Goal: Task Accomplishment & Management: Manage account settings

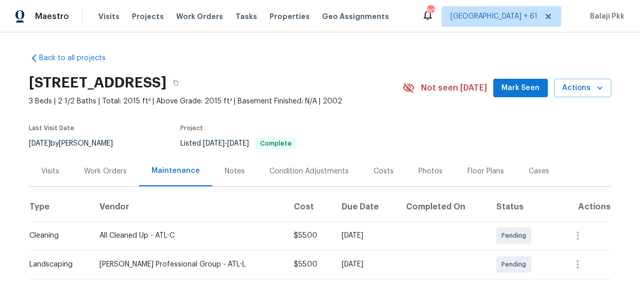
scroll to position [147, 0]
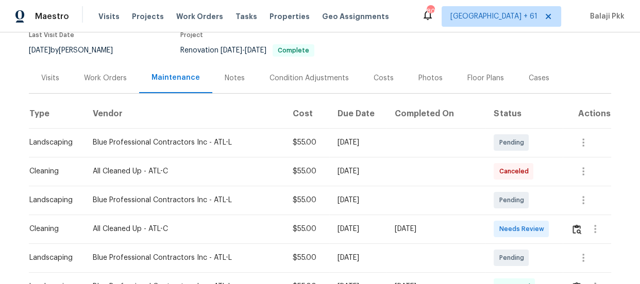
scroll to position [234, 0]
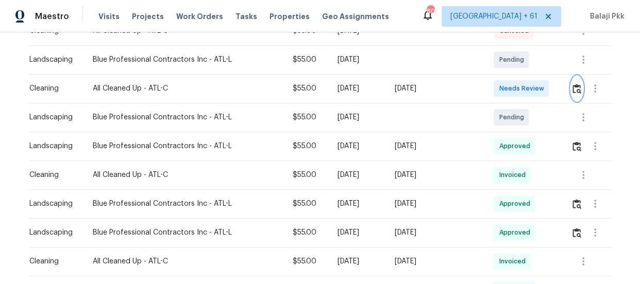
click at [573, 90] on img "button" at bounding box center [577, 89] width 9 height 10
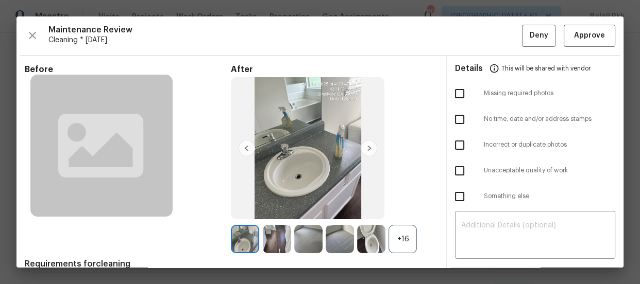
click at [399, 237] on div "+16" at bounding box center [403, 239] width 28 height 28
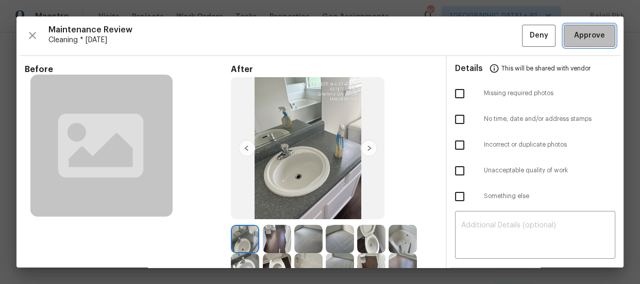
click at [566, 42] on button "Approve" at bounding box center [590, 36] width 52 height 22
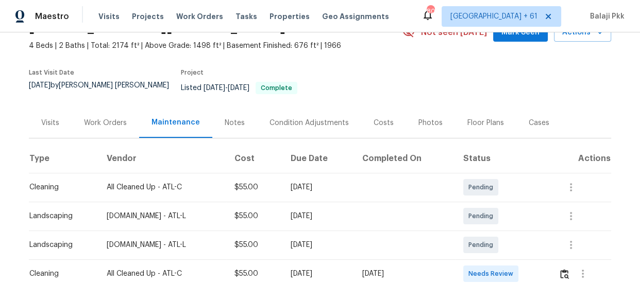
scroll to position [140, 0]
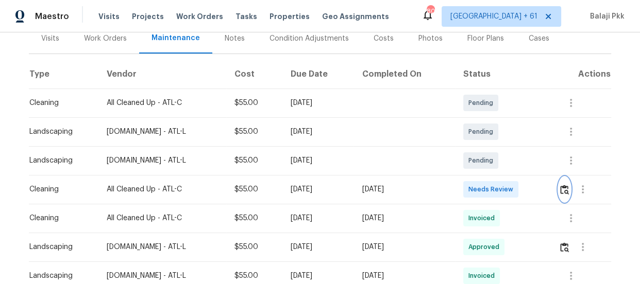
click at [564, 185] on img "button" at bounding box center [564, 190] width 9 height 10
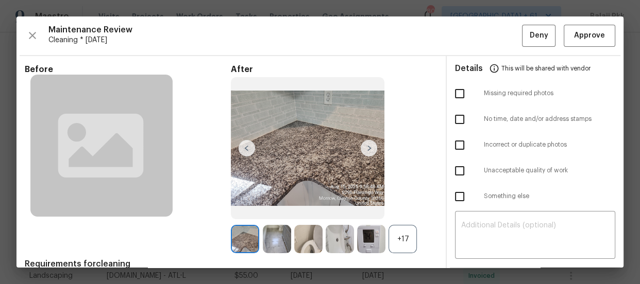
click at [400, 235] on div "+17" at bounding box center [403, 239] width 28 height 28
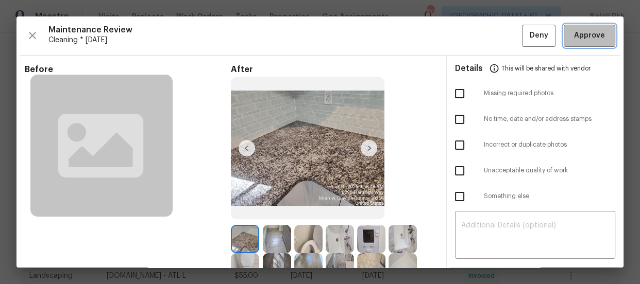
click at [574, 36] on span "Approve" at bounding box center [589, 35] width 31 height 13
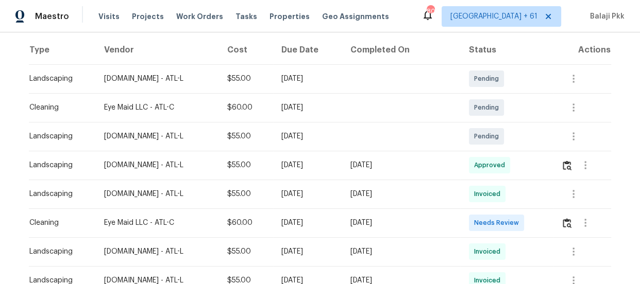
scroll to position [187, 0]
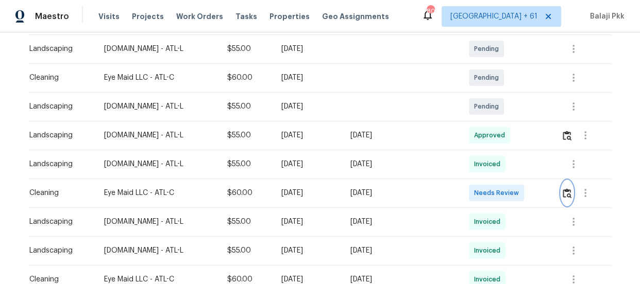
click at [563, 196] on img "button" at bounding box center [567, 194] width 9 height 10
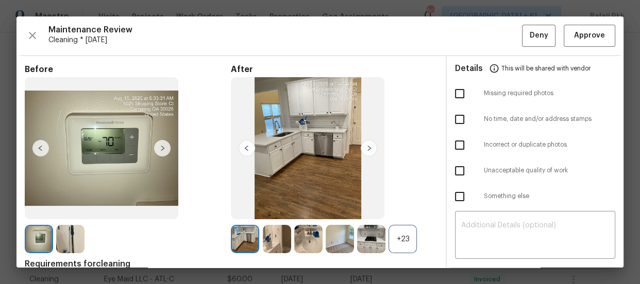
click at [402, 234] on div "+23" at bounding box center [403, 239] width 28 height 28
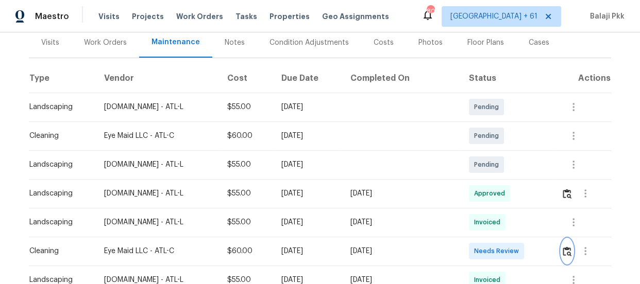
scroll to position [140, 0]
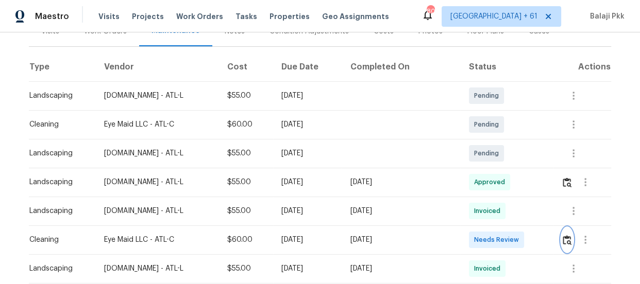
click at [563, 242] on img "button" at bounding box center [567, 240] width 9 height 10
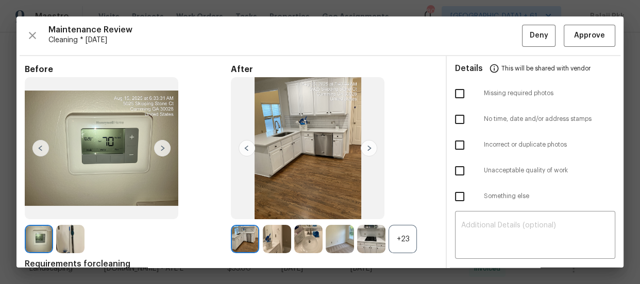
click at [409, 244] on div "+23" at bounding box center [403, 239] width 28 height 28
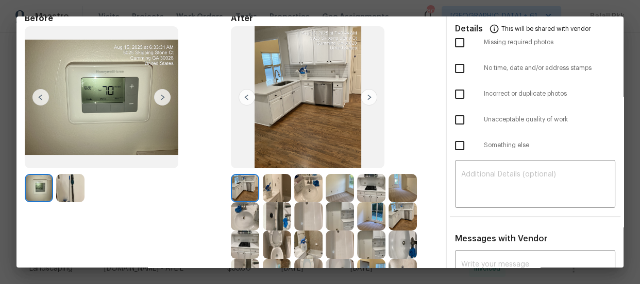
scroll to position [0, 0]
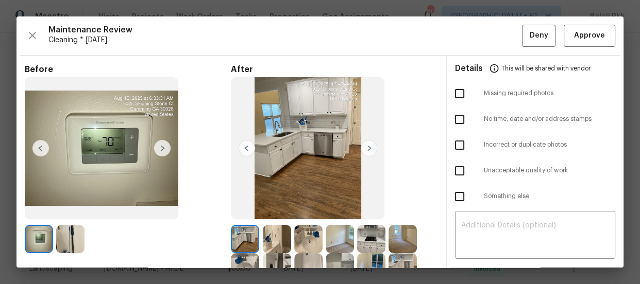
click at [460, 98] on input "checkbox" at bounding box center [460, 94] width 22 height 22
checkbox input "true"
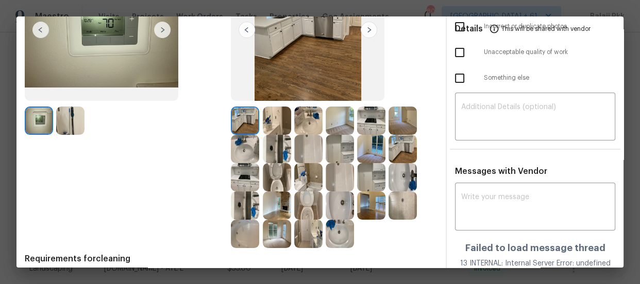
scroll to position [140, 0]
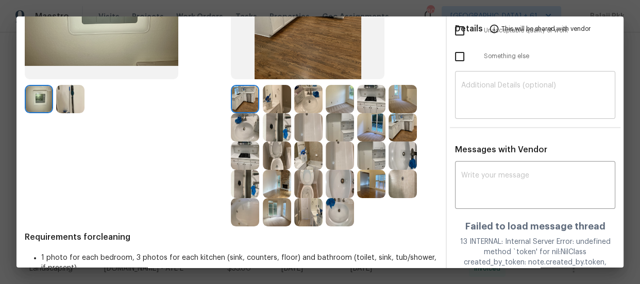
click at [530, 95] on textarea at bounding box center [535, 96] width 148 height 29
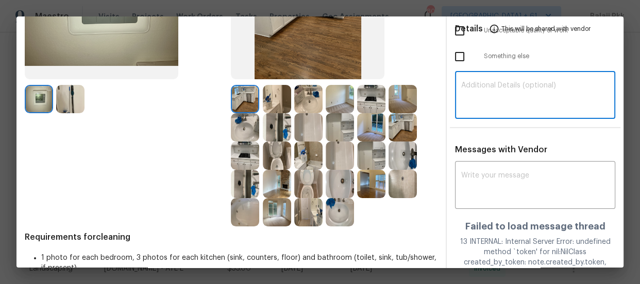
paste textarea "Maintenance Audit Team: Hello! Unfortunately, this Cleaning visit completed on …"
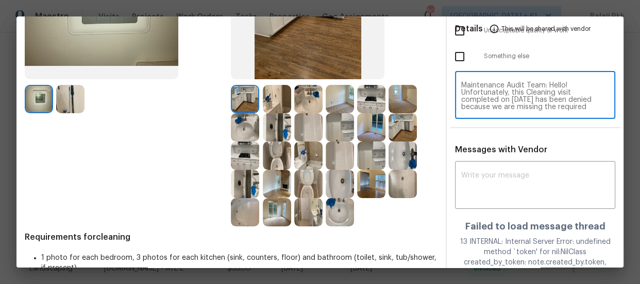
scroll to position [108, 0]
type textarea "Maintenance Audit Team: Hello! Unfortunately, this Cleaning visit completed on …"
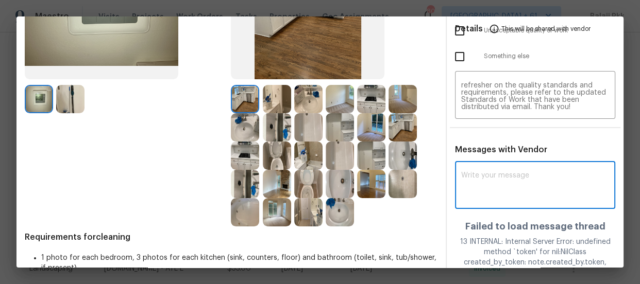
click at [509, 180] on textarea at bounding box center [535, 186] width 148 height 29
paste textarea "Maintenance Audit Team: Hello! Unfortunately, this Cleaning visit completed on …"
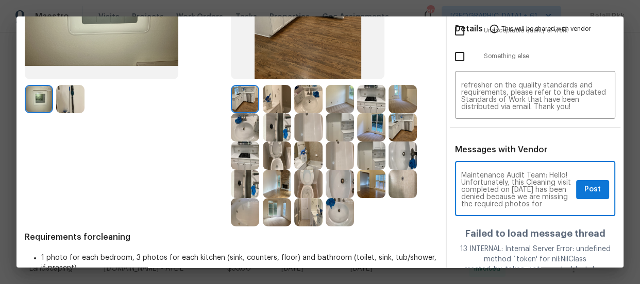
scroll to position [159, 0]
type textarea "Maintenance Audit Team: Hello! Unfortunately, this Cleaning visit completed on …"
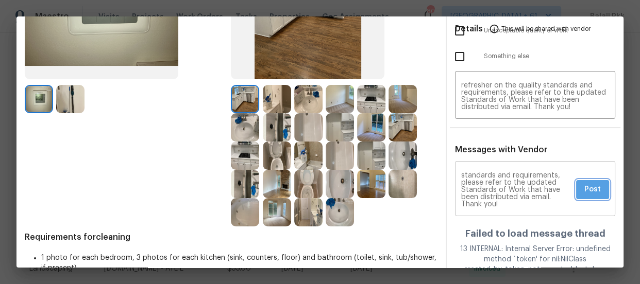
click at [584, 188] on span "Post" at bounding box center [592, 189] width 16 height 13
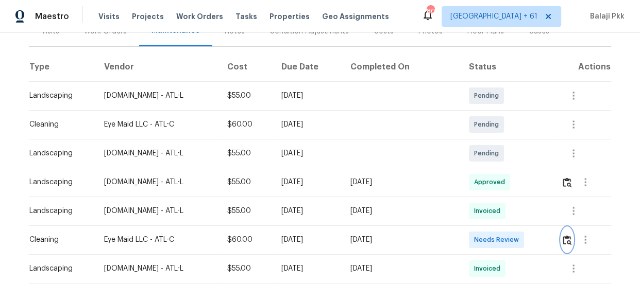
click at [563, 242] on img "button" at bounding box center [567, 240] width 9 height 10
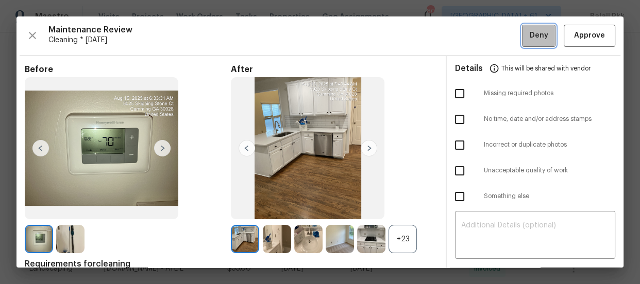
click at [532, 39] on span "Deny" at bounding box center [539, 35] width 19 height 13
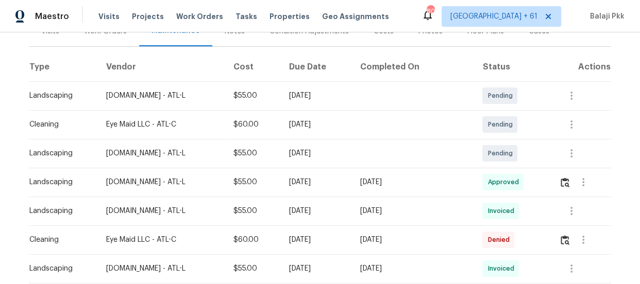
scroll to position [0, 0]
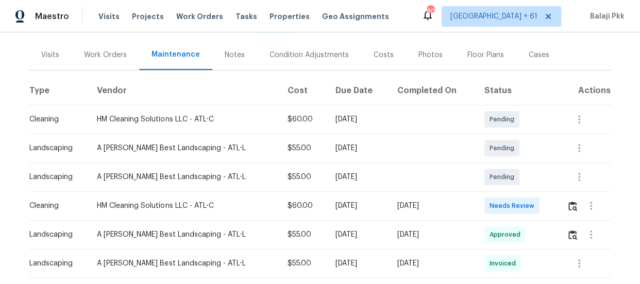
scroll to position [140, 0]
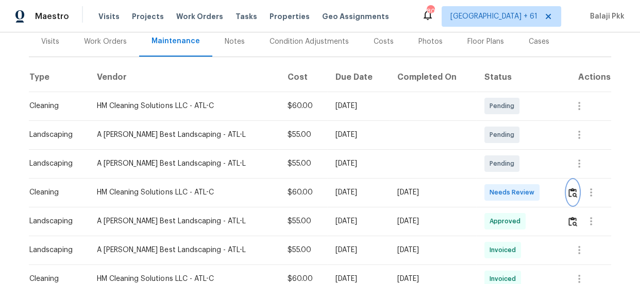
click at [571, 188] on img "button" at bounding box center [572, 193] width 9 height 10
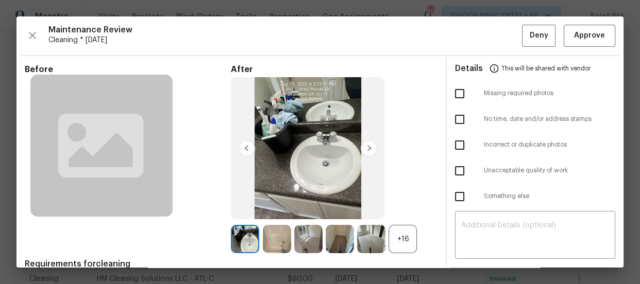
click at [400, 238] on div "+16" at bounding box center [403, 239] width 28 height 28
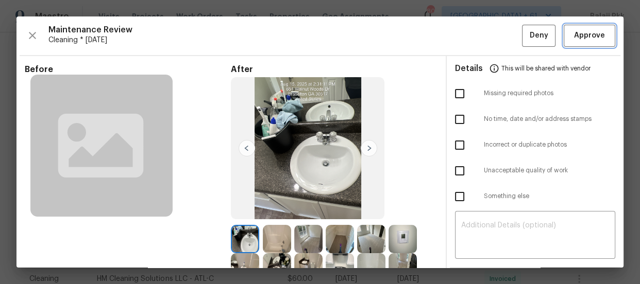
click at [584, 34] on span "Approve" at bounding box center [589, 35] width 31 height 13
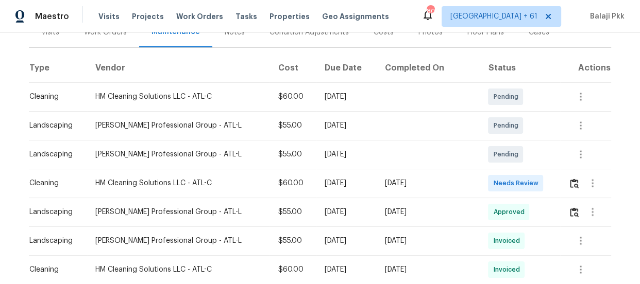
scroll to position [140, 0]
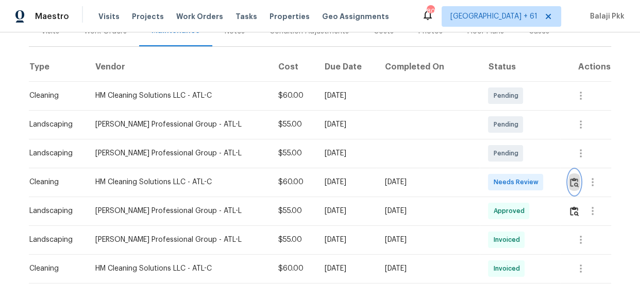
click at [569, 187] on button "button" at bounding box center [574, 182] width 12 height 25
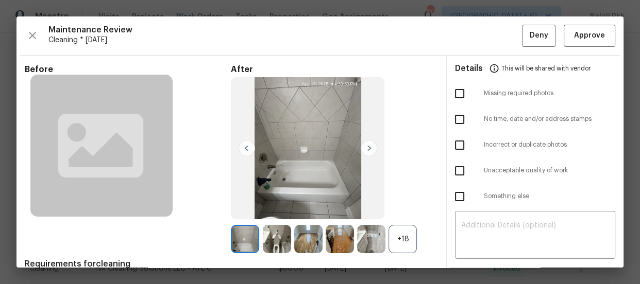
click at [410, 240] on div "+18" at bounding box center [403, 239] width 28 height 28
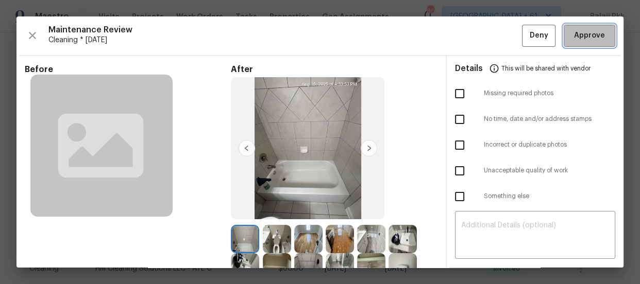
click at [583, 39] on span "Approve" at bounding box center [589, 35] width 31 height 13
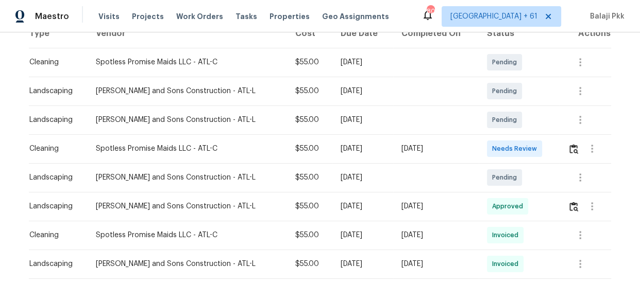
scroll to position [187, 0]
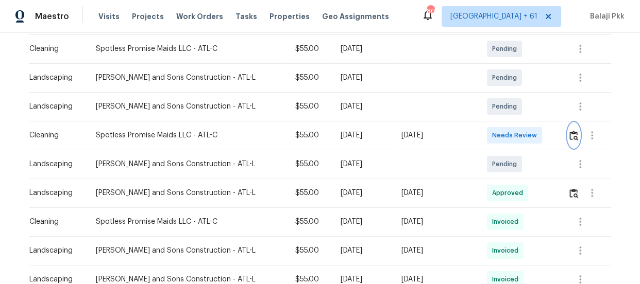
click at [569, 134] on img "button" at bounding box center [573, 136] width 9 height 10
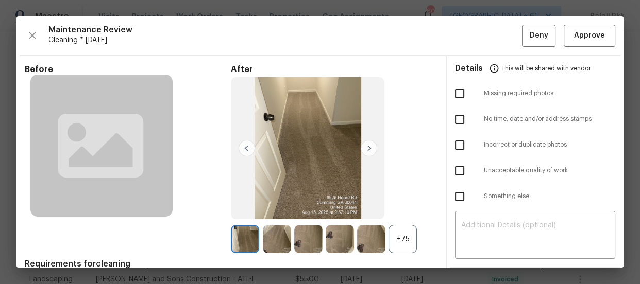
click at [405, 241] on div "+75" at bounding box center [403, 239] width 28 height 28
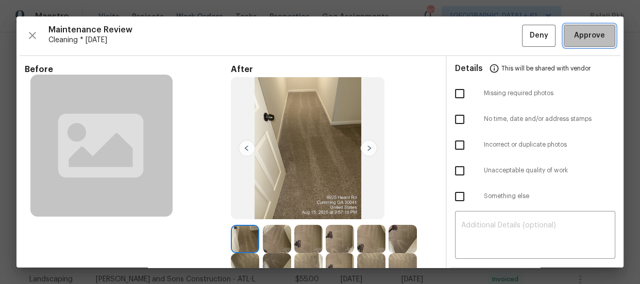
click at [576, 29] on span "Approve" at bounding box center [589, 35] width 31 height 13
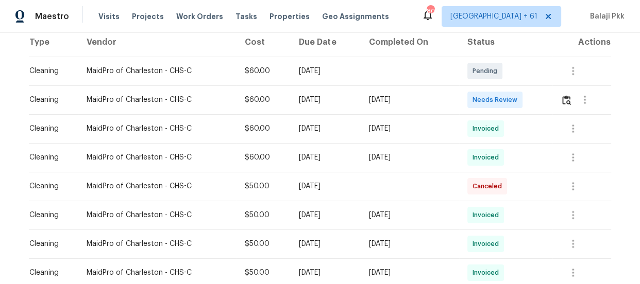
scroll to position [187, 0]
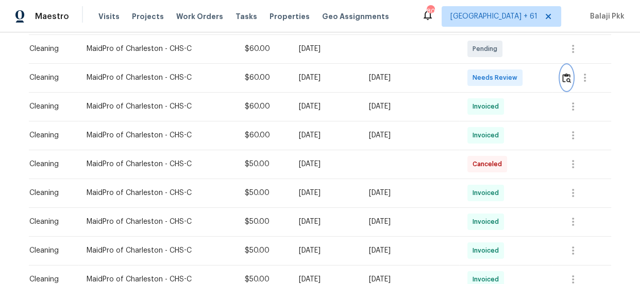
click at [566, 78] on img "button" at bounding box center [566, 78] width 9 height 10
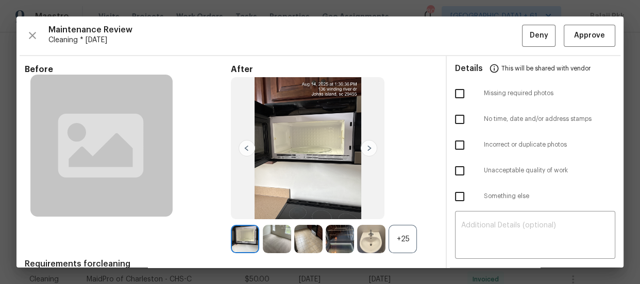
click at [389, 231] on div "+25" at bounding box center [403, 239] width 28 height 28
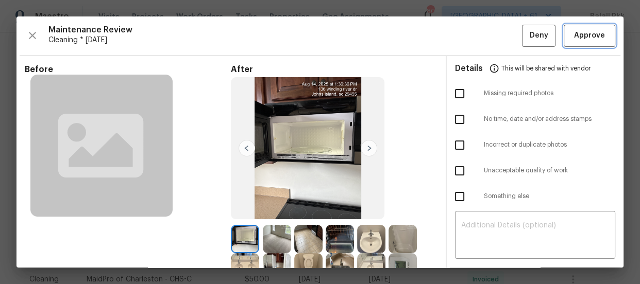
click at [583, 34] on span "Approve" at bounding box center [589, 35] width 31 height 13
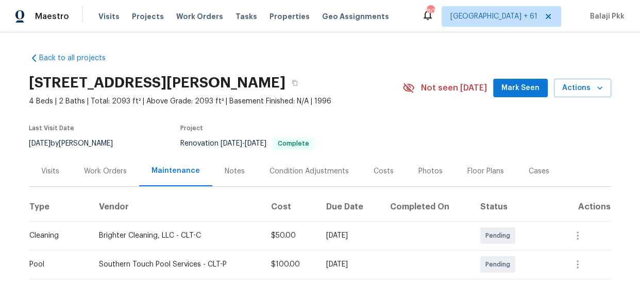
scroll to position [140, 0]
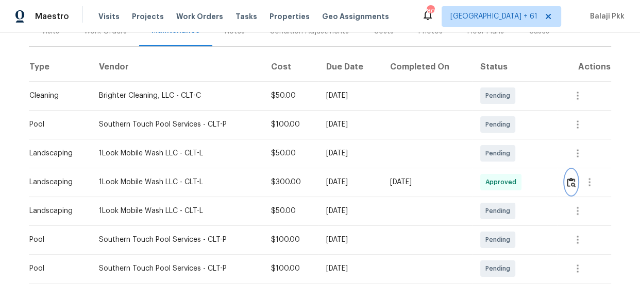
click at [567, 182] on img "button" at bounding box center [571, 183] width 9 height 10
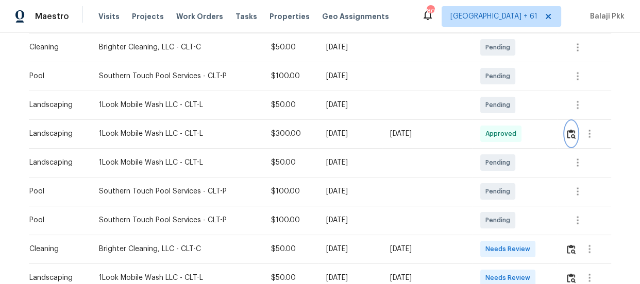
scroll to position [281, 0]
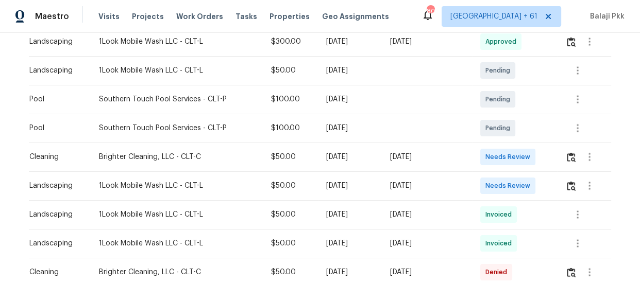
click at [565, 157] on div at bounding box center [587, 157] width 45 height 25
click at [567, 158] on img "button" at bounding box center [571, 158] width 9 height 10
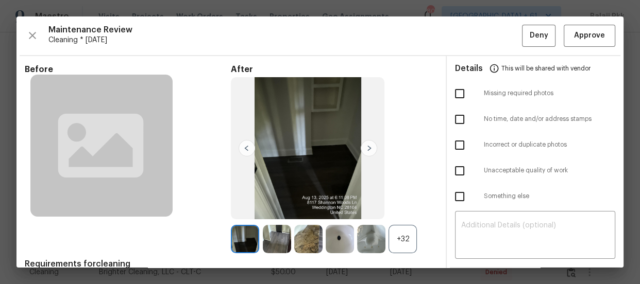
click at [409, 241] on div "+32" at bounding box center [403, 239] width 28 height 28
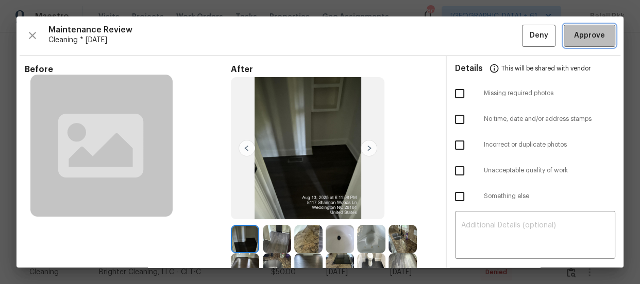
click at [600, 33] on button "Approve" at bounding box center [590, 36] width 52 height 22
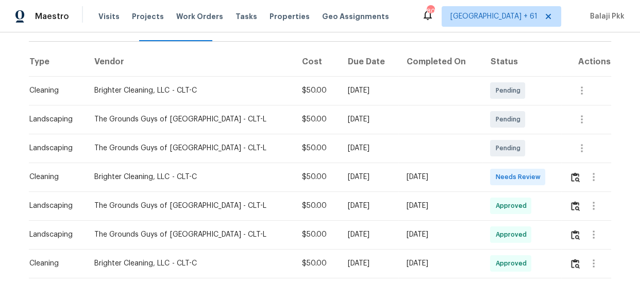
scroll to position [140, 0]
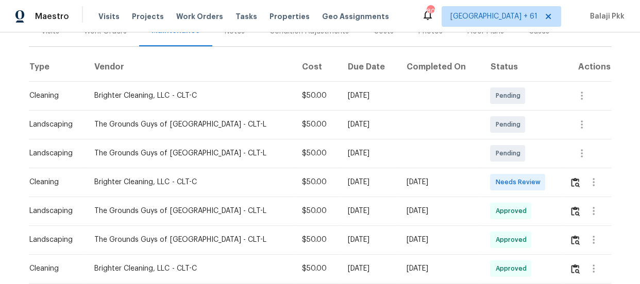
click at [574, 168] on td at bounding box center [586, 182] width 50 height 29
click at [571, 189] on button "button" at bounding box center [575, 182] width 12 height 25
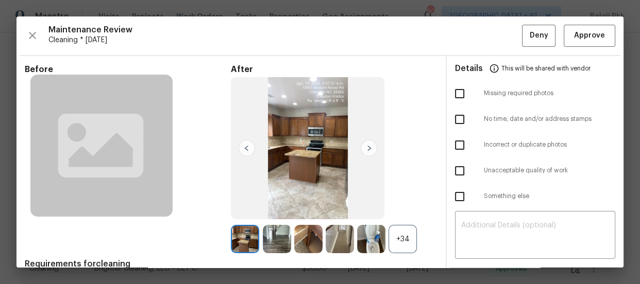
click at [396, 242] on div "+34" at bounding box center [403, 239] width 28 height 28
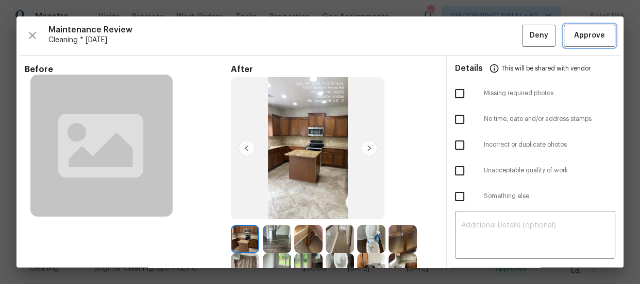
click at [588, 37] on span "Approve" at bounding box center [589, 35] width 31 height 13
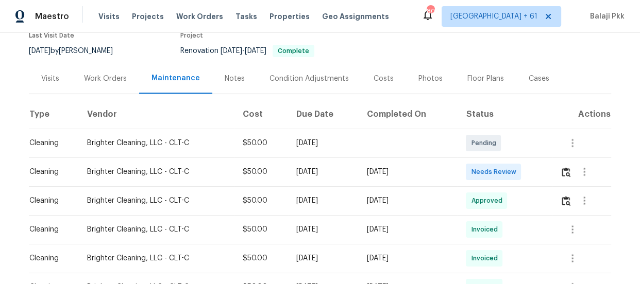
scroll to position [93, 0]
click at [569, 174] on img "button" at bounding box center [566, 172] width 9 height 10
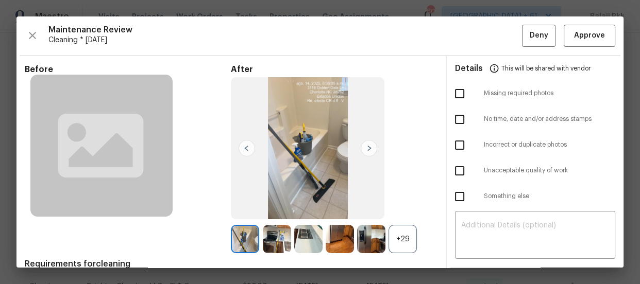
click at [405, 243] on div "+29" at bounding box center [403, 239] width 28 height 28
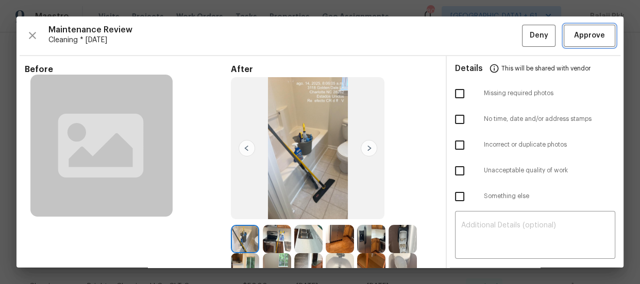
click at [574, 34] on span "Approve" at bounding box center [589, 35] width 31 height 13
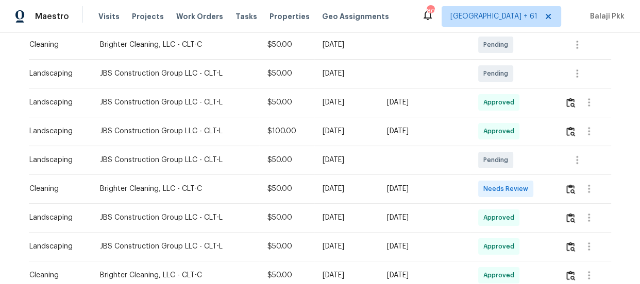
scroll to position [194, 0]
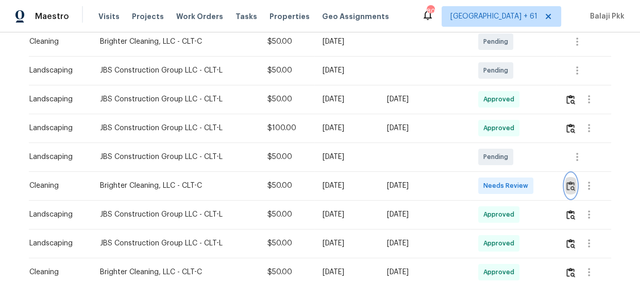
click at [569, 188] on img "button" at bounding box center [570, 186] width 9 height 10
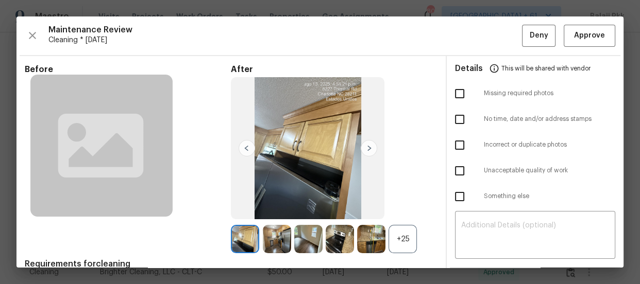
click at [390, 233] on div "+25" at bounding box center [403, 239] width 28 height 28
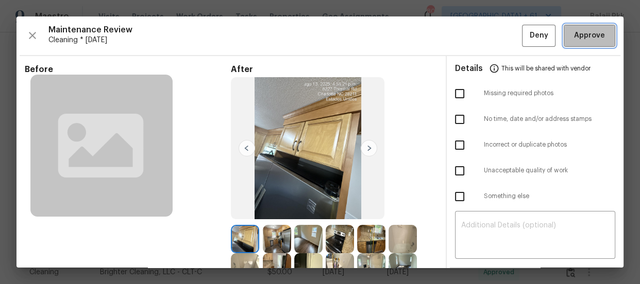
click at [598, 39] on span "Approve" at bounding box center [589, 35] width 35 height 13
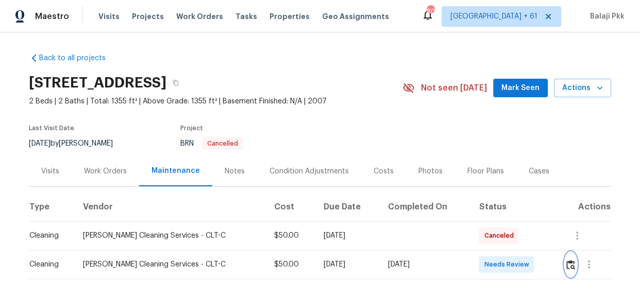
click at [566, 264] on img "button" at bounding box center [570, 265] width 9 height 10
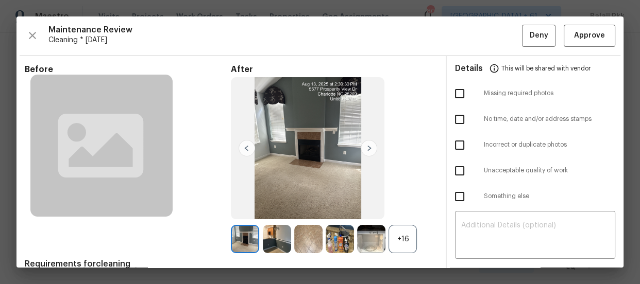
drag, startPoint x: 400, startPoint y: 235, endPoint x: 400, endPoint y: 215, distance: 19.6
click at [401, 235] on div "+16" at bounding box center [403, 239] width 28 height 28
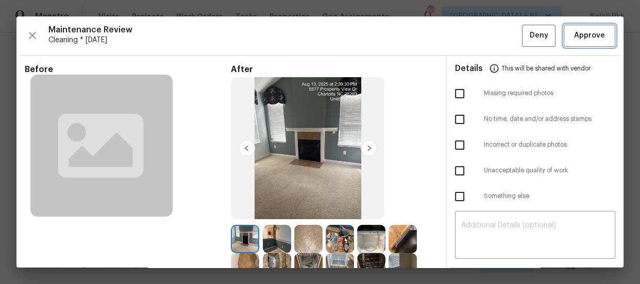
click at [586, 39] on span "Approve" at bounding box center [589, 35] width 31 height 13
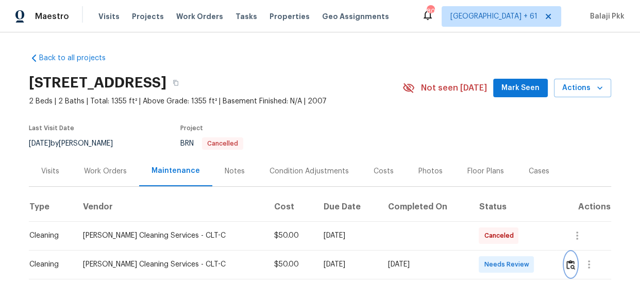
scroll to position [1, 0]
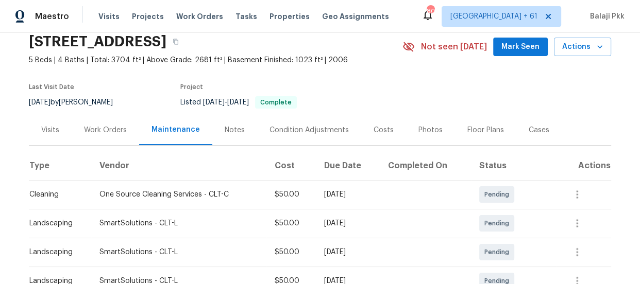
scroll to position [93, 0]
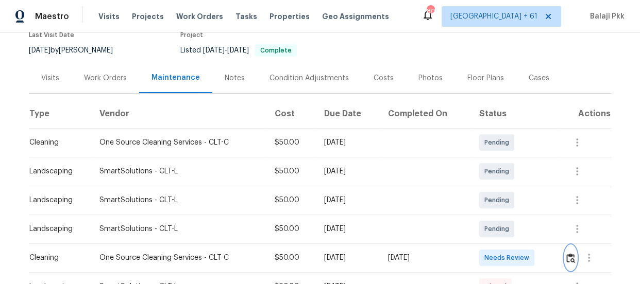
click at [571, 259] on img "button" at bounding box center [570, 259] width 9 height 10
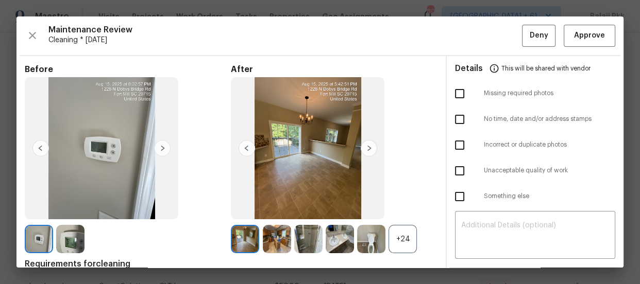
click at [400, 242] on div "+24" at bounding box center [403, 239] width 28 height 28
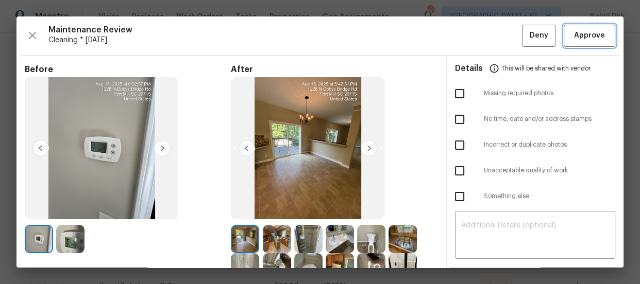
click at [574, 38] on span "Approve" at bounding box center [589, 35] width 31 height 13
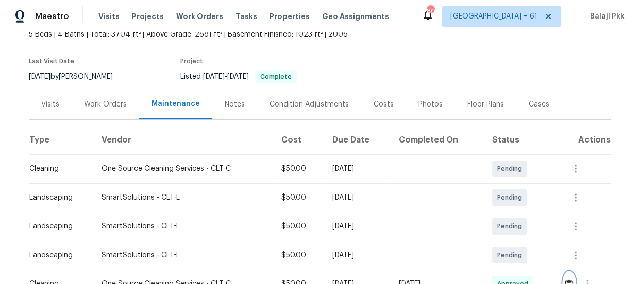
scroll to position [140, 0]
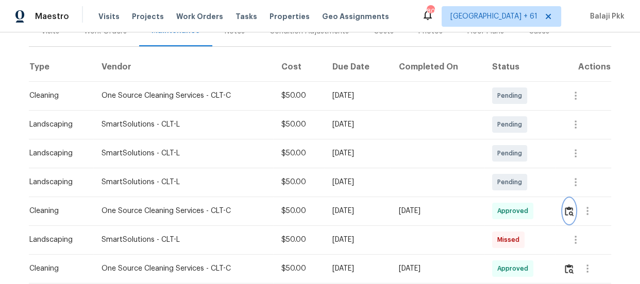
click at [566, 211] on img "button" at bounding box center [569, 212] width 9 height 10
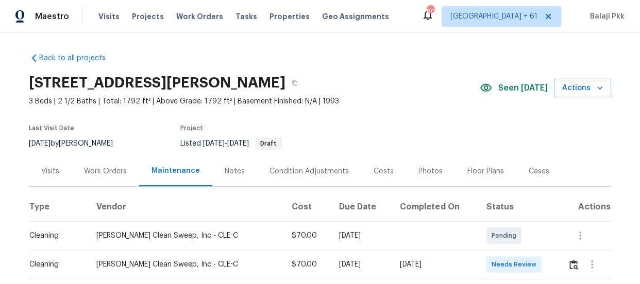
scroll to position [187, 0]
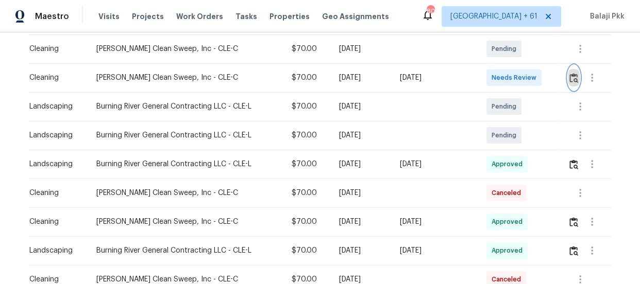
click at [572, 85] on button "button" at bounding box center [574, 77] width 12 height 25
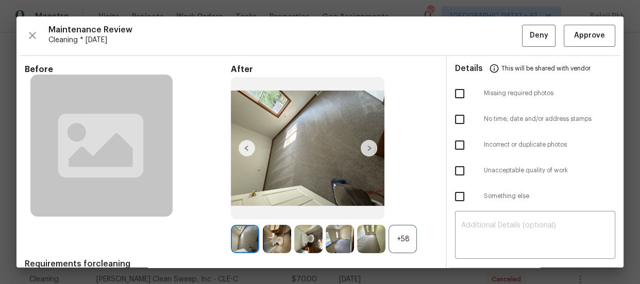
click at [408, 245] on div "+58" at bounding box center [403, 239] width 28 height 28
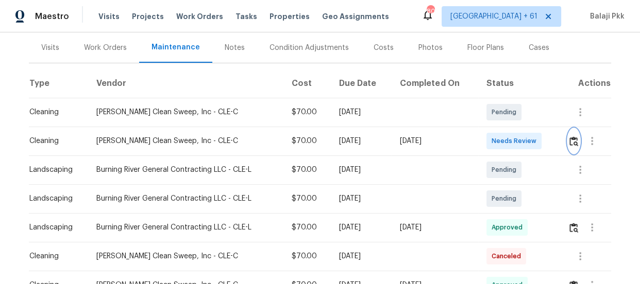
scroll to position [88, 0]
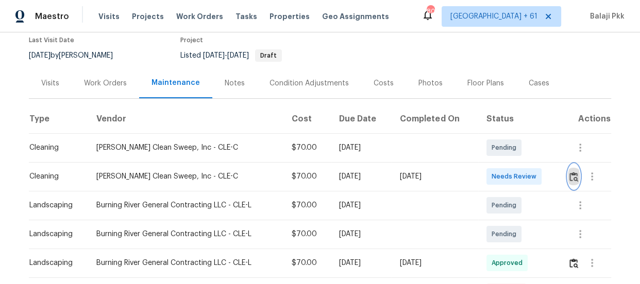
click at [572, 175] on img "button" at bounding box center [573, 177] width 9 height 10
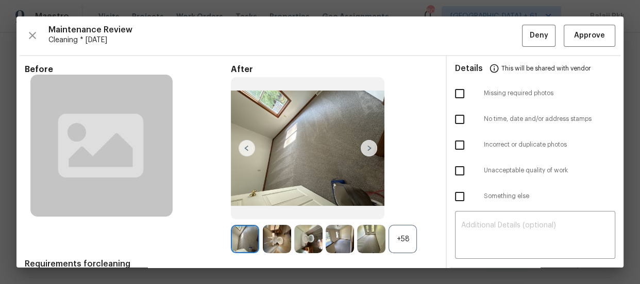
scroll to position [46, 0]
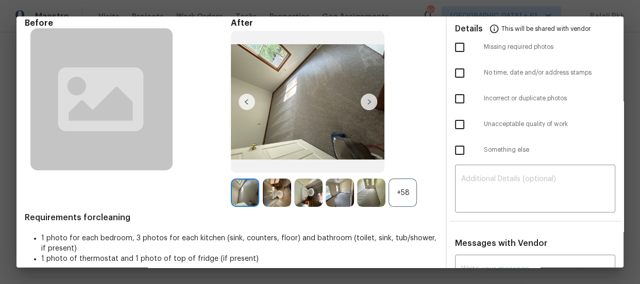
click at [406, 187] on div "+58" at bounding box center [403, 193] width 28 height 28
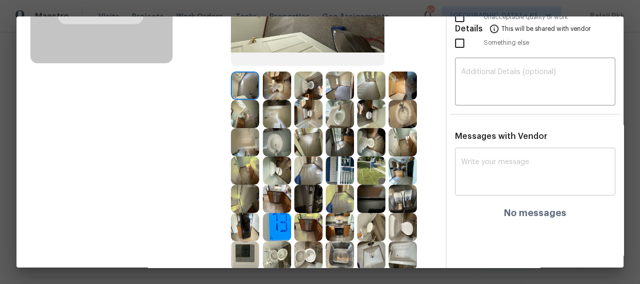
scroll to position [234, 0]
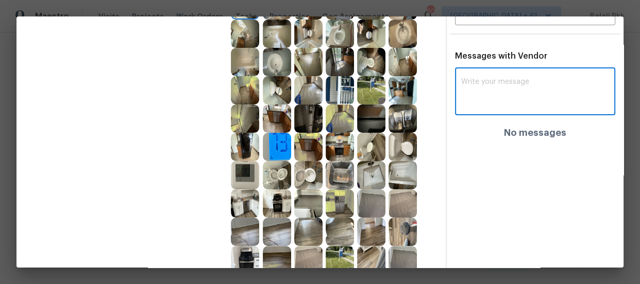
click at [514, 94] on textarea at bounding box center [535, 92] width 148 height 29
paste textarea "Maintenance Audit Team: Hello! After further review the visit has been approved…"
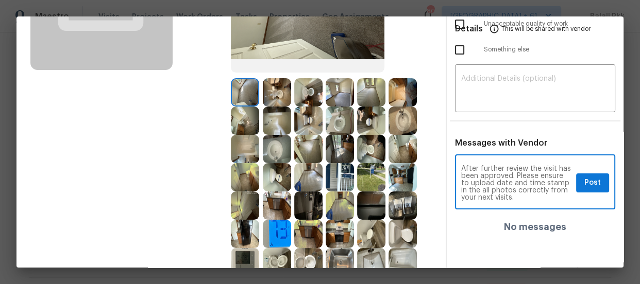
scroll to position [140, 0]
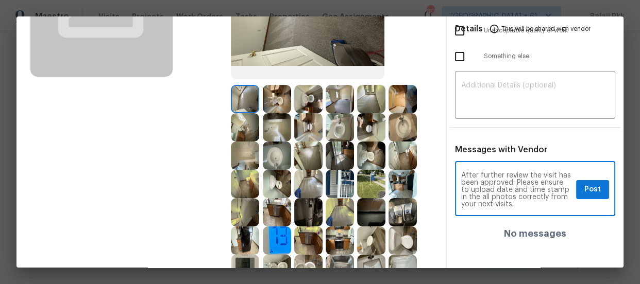
type textarea "Maintenance Audit Team: Hello! After further review the visit has been approved…"
click at [584, 184] on span "Post" at bounding box center [592, 189] width 16 height 13
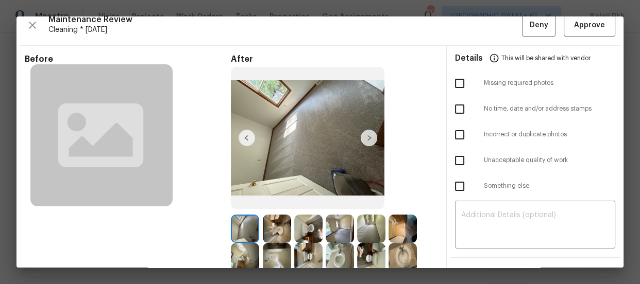
scroll to position [0, 0]
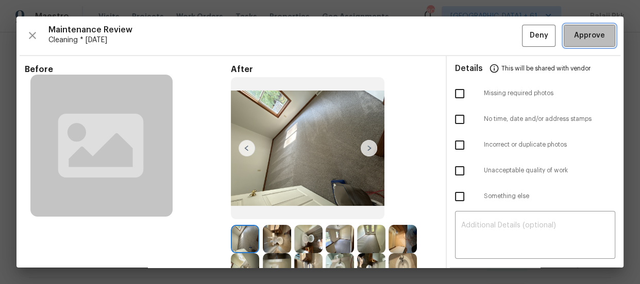
click at [592, 42] on button "Approve" at bounding box center [590, 36] width 52 height 22
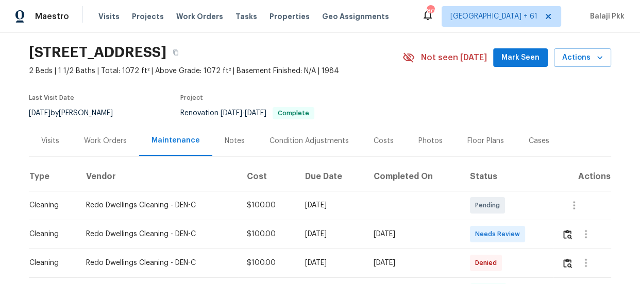
scroll to position [46, 0]
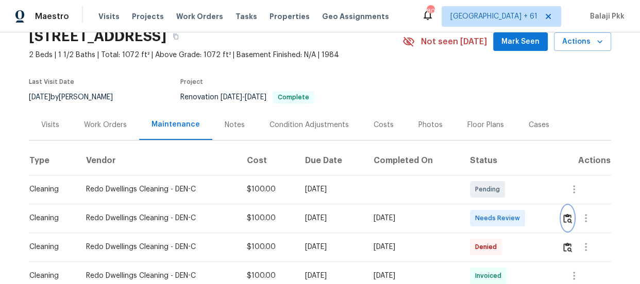
click at [566, 220] on img "button" at bounding box center [567, 219] width 9 height 10
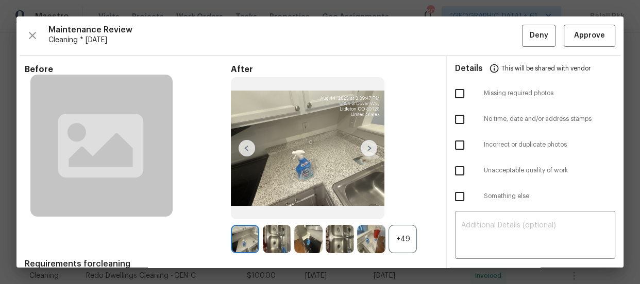
click at [401, 242] on div "+49" at bounding box center [403, 239] width 28 height 28
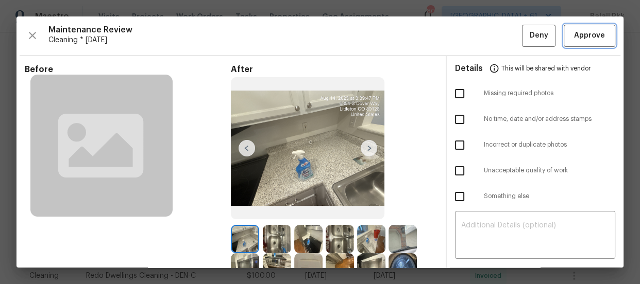
click at [574, 29] on span "Approve" at bounding box center [589, 35] width 31 height 13
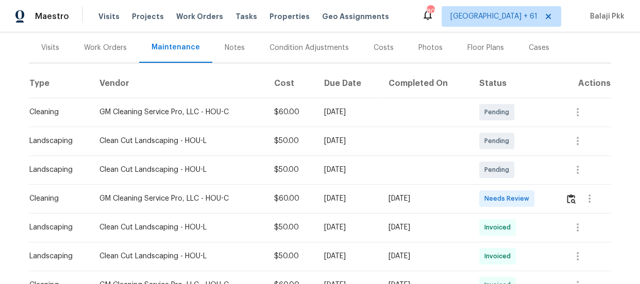
scroll to position [187, 0]
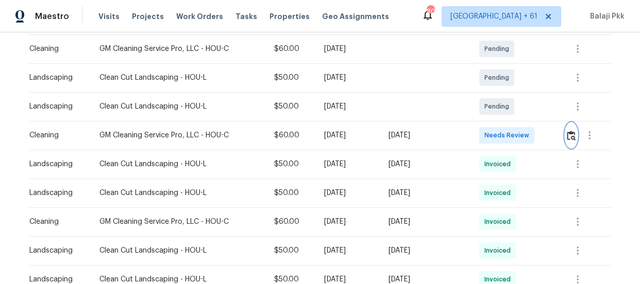
click at [570, 131] on img "button" at bounding box center [571, 136] width 9 height 10
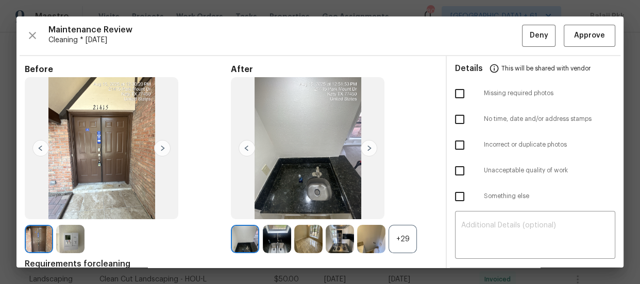
click at [405, 238] on div "+29" at bounding box center [403, 239] width 28 height 28
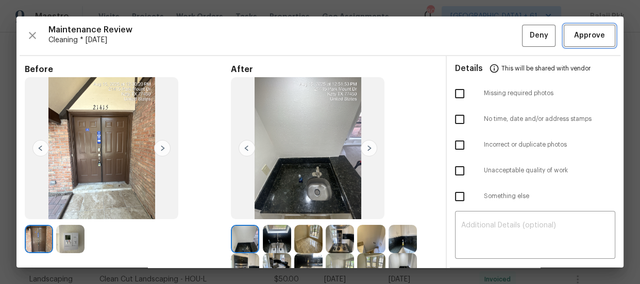
click at [574, 36] on span "Approve" at bounding box center [589, 35] width 31 height 13
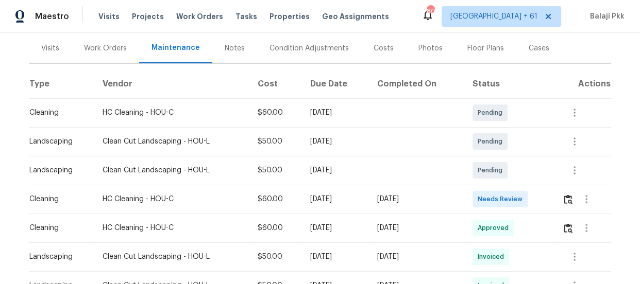
scroll to position [187, 0]
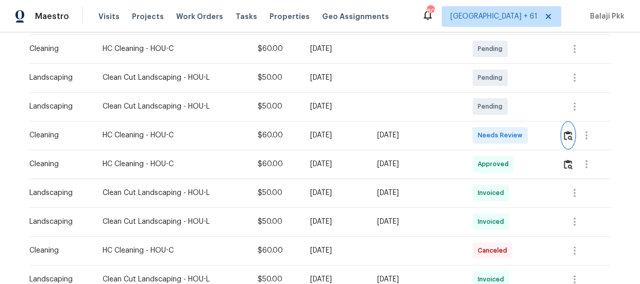
click at [566, 131] on img "button" at bounding box center [568, 136] width 9 height 10
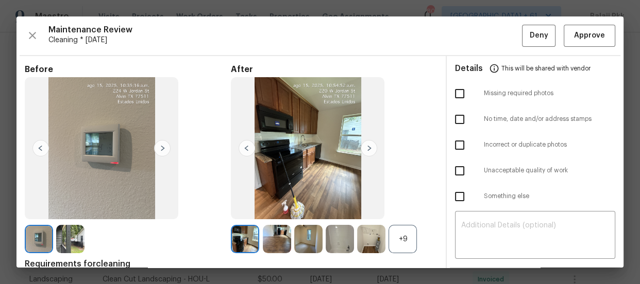
click at [396, 236] on div "+9" at bounding box center [403, 239] width 28 height 28
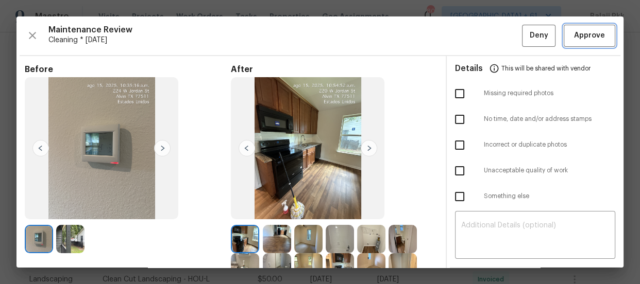
click at [564, 26] on button "Approve" at bounding box center [590, 36] width 52 height 22
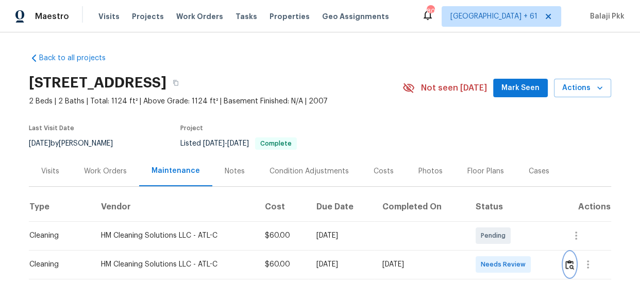
click at [567, 265] on img "button" at bounding box center [569, 265] width 9 height 10
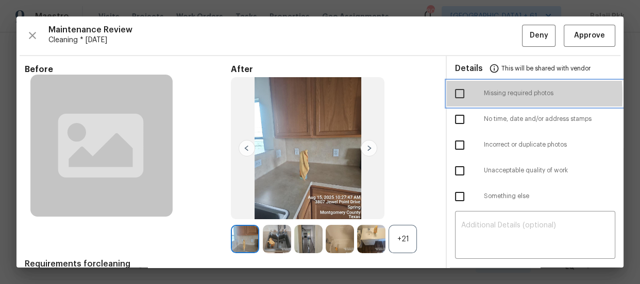
click at [447, 95] on div "Missing required photos" at bounding box center [535, 94] width 177 height 26
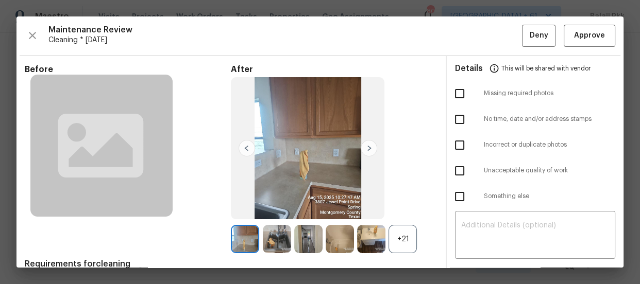
click at [451, 94] on input "checkbox" at bounding box center [460, 94] width 22 height 22
checkbox input "true"
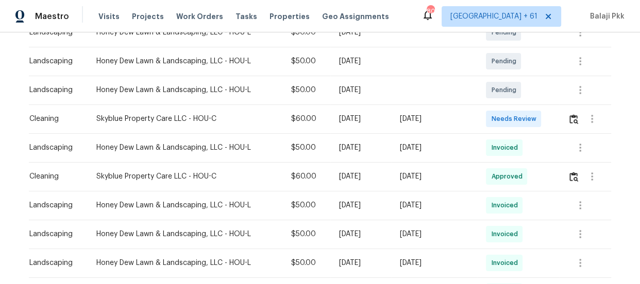
scroll to position [234, 0]
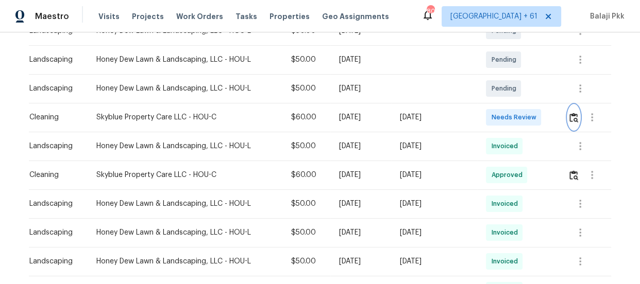
click at [572, 113] on img "button" at bounding box center [573, 118] width 9 height 10
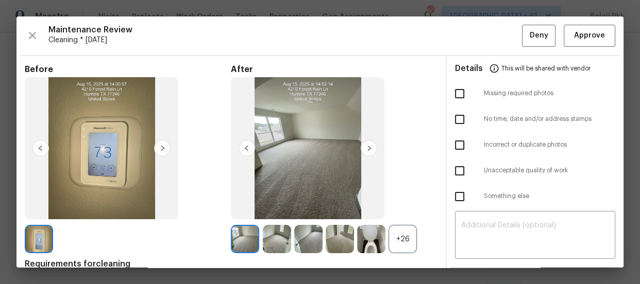
click at [400, 241] on div "+26" at bounding box center [403, 239] width 28 height 28
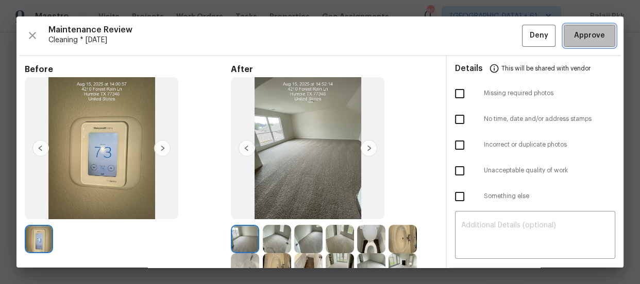
click at [584, 31] on span "Approve" at bounding box center [589, 35] width 31 height 13
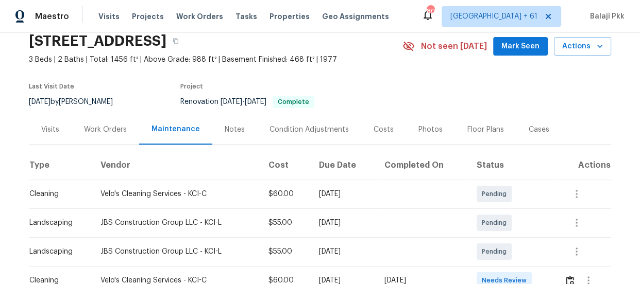
scroll to position [93, 0]
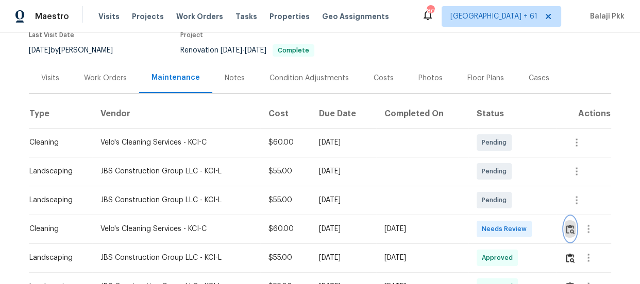
click at [567, 232] on img "button" at bounding box center [570, 230] width 9 height 10
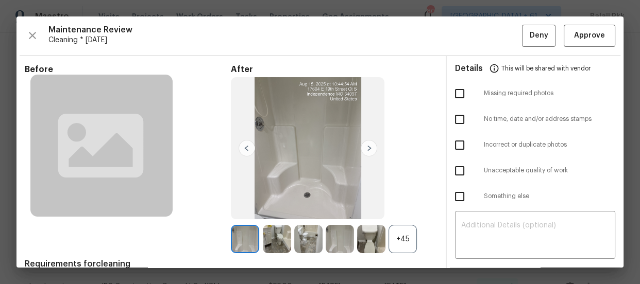
click at [407, 245] on div "+45" at bounding box center [403, 239] width 28 height 28
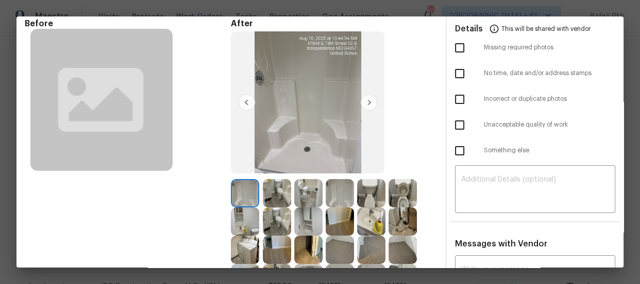
scroll to position [0, 0]
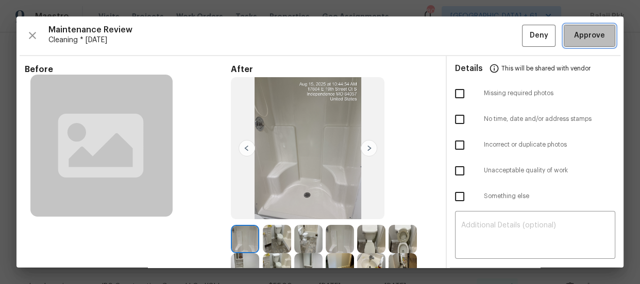
click at [595, 36] on span "Approve" at bounding box center [589, 35] width 31 height 13
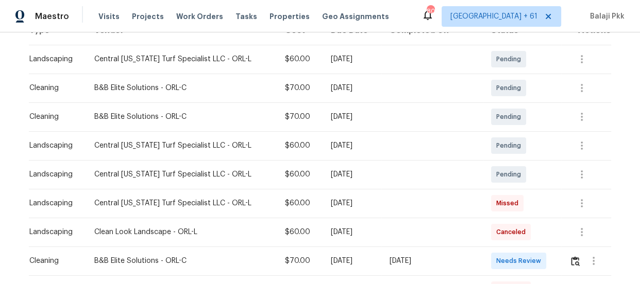
scroll to position [234, 0]
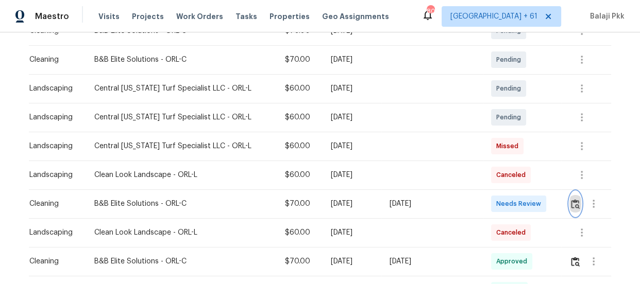
click at [571, 201] on img "button" at bounding box center [575, 204] width 9 height 10
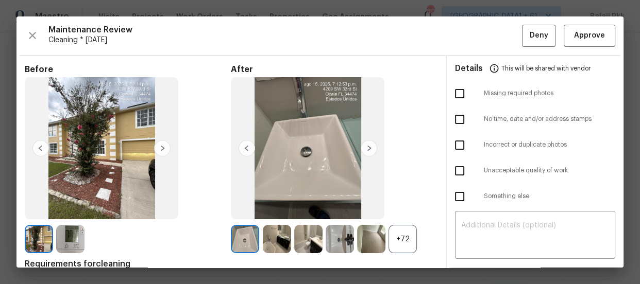
click at [402, 250] on div "+72" at bounding box center [403, 239] width 28 height 28
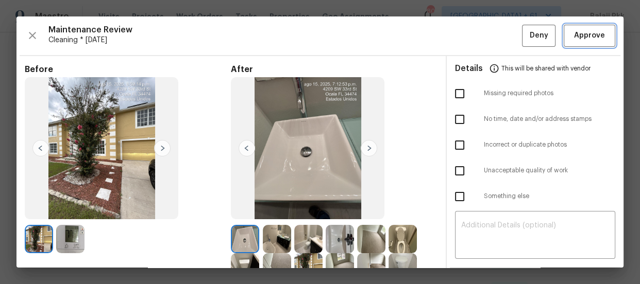
click at [581, 35] on span "Approve" at bounding box center [589, 35] width 31 height 13
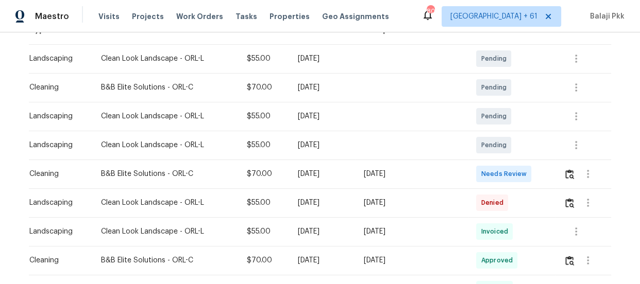
scroll to position [187, 0]
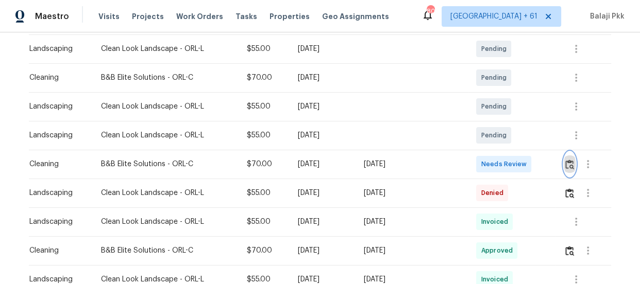
click at [565, 162] on img "button" at bounding box center [569, 165] width 9 height 10
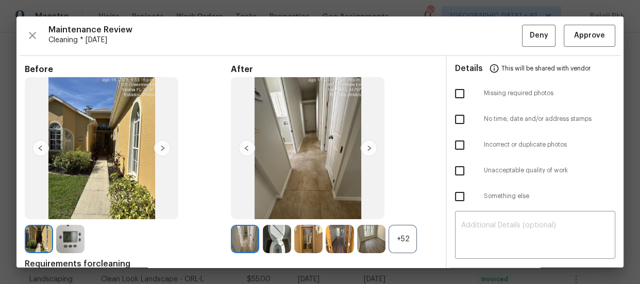
click at [406, 239] on div "+52" at bounding box center [403, 239] width 28 height 28
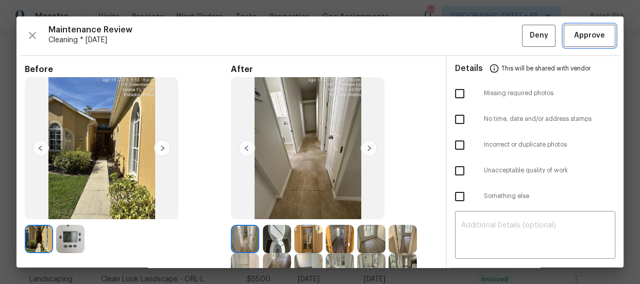
click at [566, 26] on button "Approve" at bounding box center [590, 36] width 52 height 22
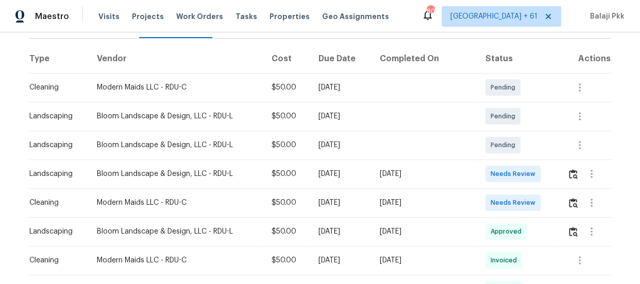
scroll to position [187, 0]
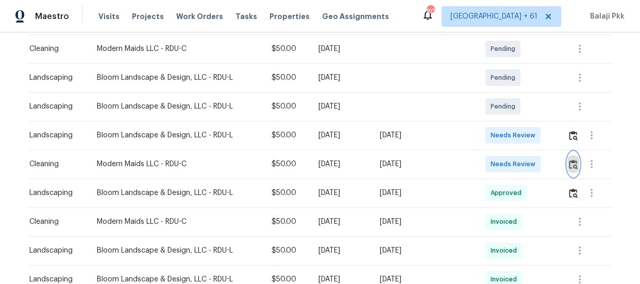
click at [570, 165] on img "button" at bounding box center [573, 165] width 9 height 10
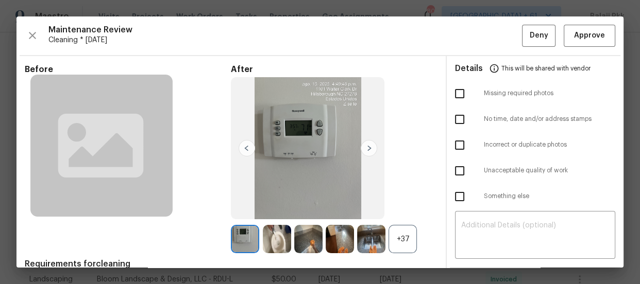
click at [406, 241] on div "+37" at bounding box center [403, 239] width 28 height 28
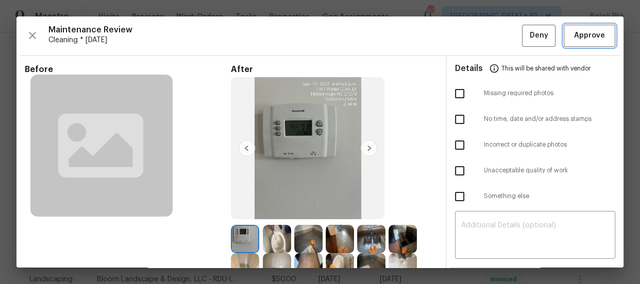
click at [593, 37] on span "Approve" at bounding box center [589, 35] width 31 height 13
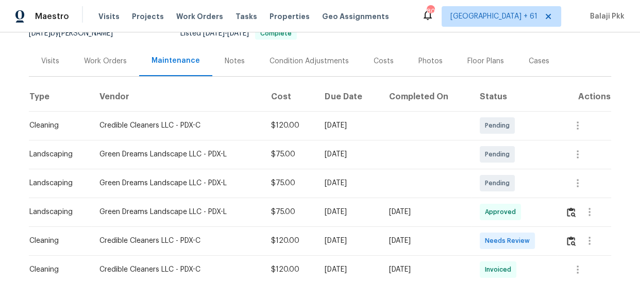
scroll to position [140, 0]
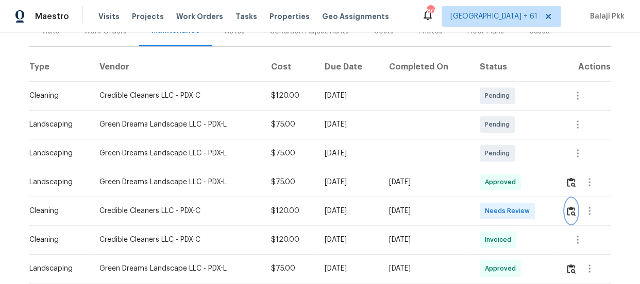
click at [570, 208] on img "button" at bounding box center [571, 212] width 9 height 10
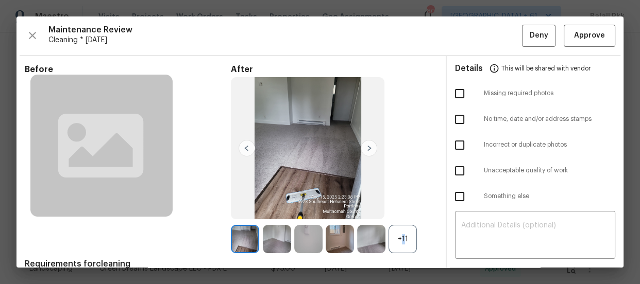
click at [397, 242] on div "+11" at bounding box center [403, 239] width 28 height 28
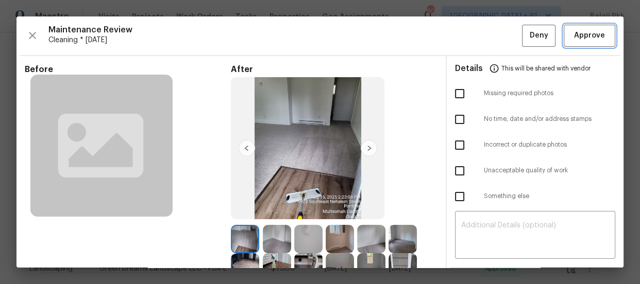
click at [590, 36] on span "Approve" at bounding box center [589, 35] width 31 height 13
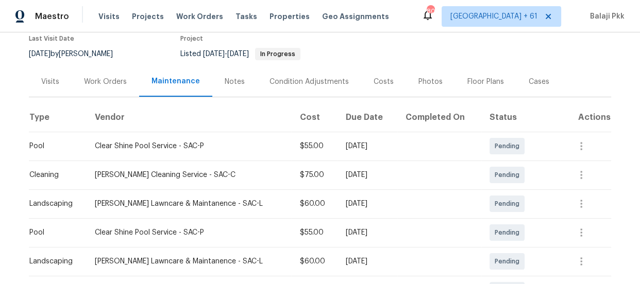
scroll to position [187, 0]
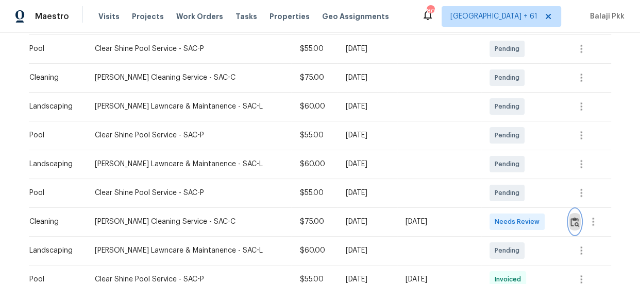
click at [569, 227] on button "button" at bounding box center [575, 222] width 12 height 25
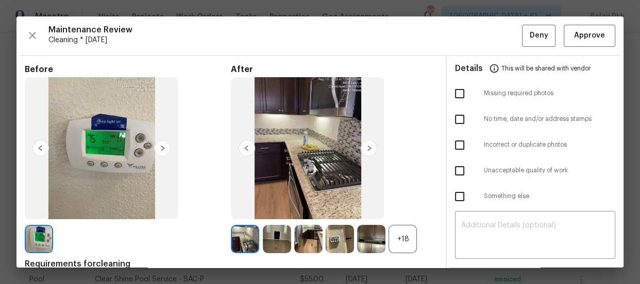
click at [404, 241] on div "+18" at bounding box center [403, 239] width 28 height 28
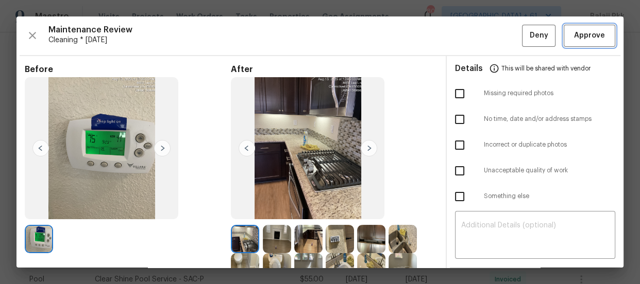
click at [577, 36] on span "Approve" at bounding box center [589, 35] width 31 height 13
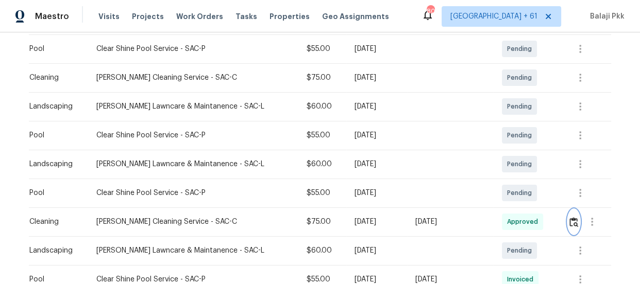
scroll to position [0, 0]
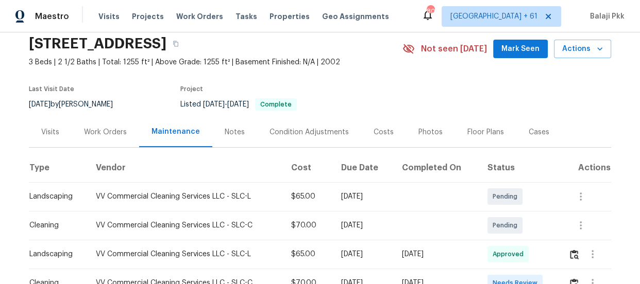
scroll to position [140, 0]
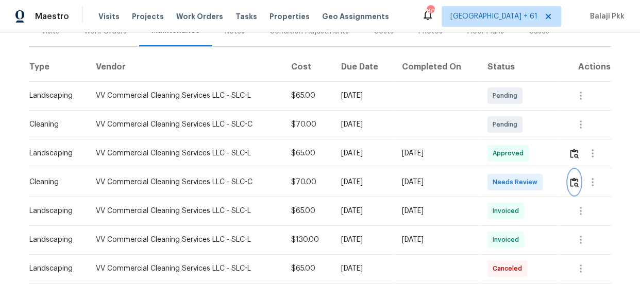
click at [570, 188] on img "button" at bounding box center [574, 183] width 9 height 10
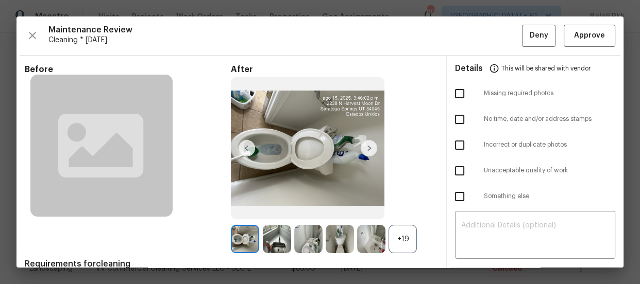
click at [394, 240] on div "+19" at bounding box center [403, 239] width 28 height 28
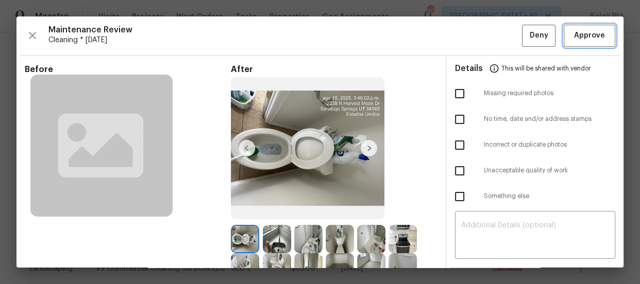
click at [564, 30] on button "Approve" at bounding box center [590, 36] width 52 height 22
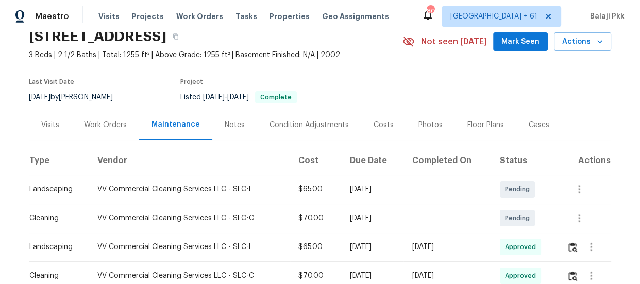
scroll to position [140, 0]
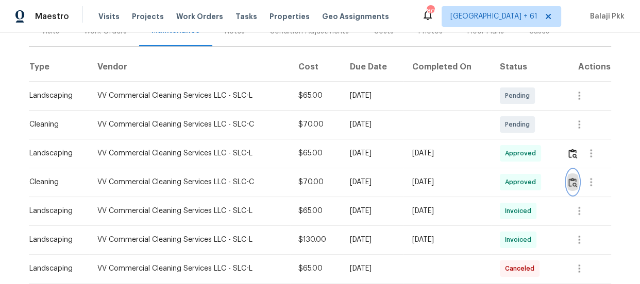
click at [571, 187] on img "button" at bounding box center [572, 183] width 9 height 10
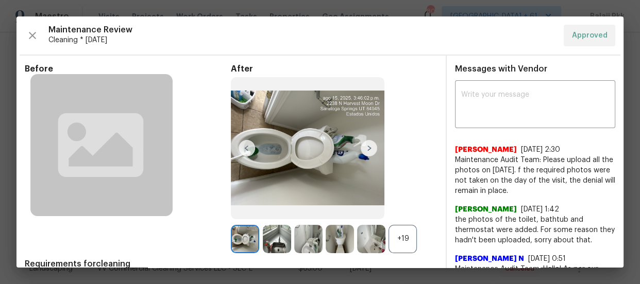
click at [403, 230] on div "+19" at bounding box center [403, 239] width 28 height 28
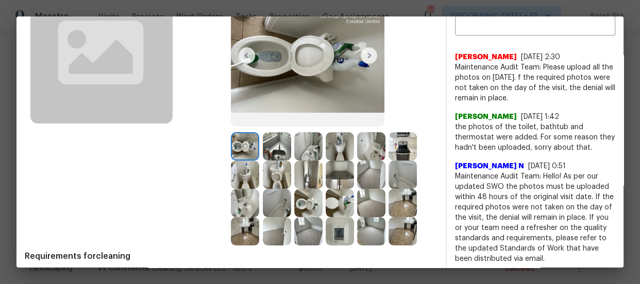
scroll to position [93, 0]
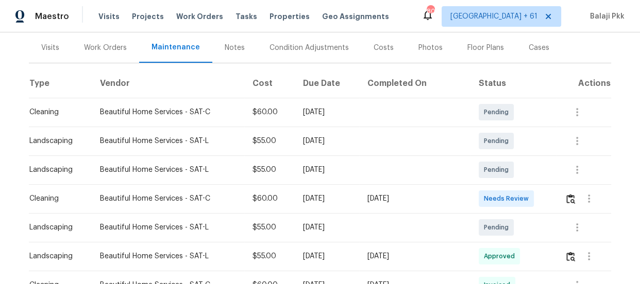
scroll to position [140, 0]
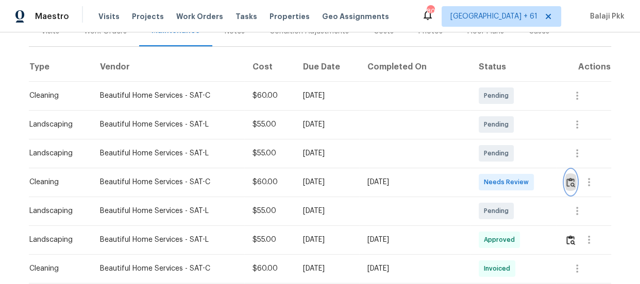
click at [567, 188] on img "button" at bounding box center [570, 183] width 9 height 10
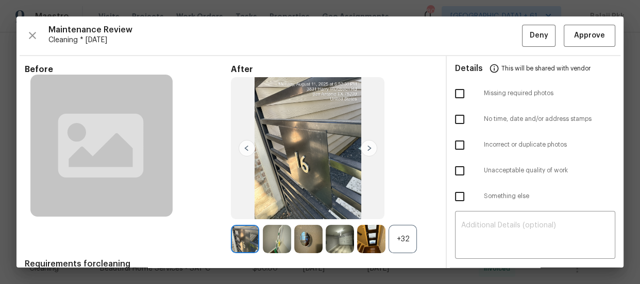
click at [405, 247] on div "+32" at bounding box center [403, 239] width 28 height 28
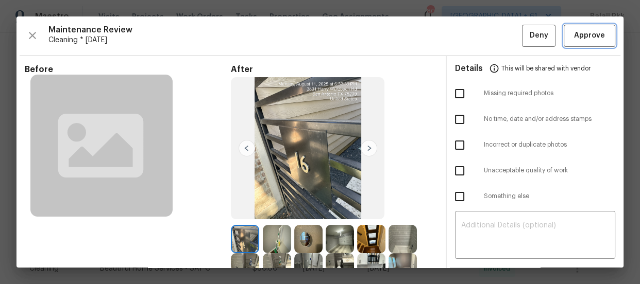
click at [574, 31] on span "Approve" at bounding box center [589, 35] width 31 height 13
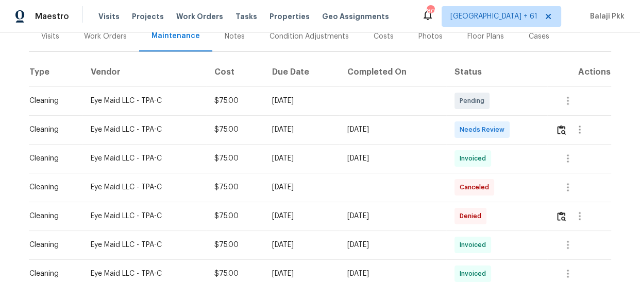
scroll to position [140, 0]
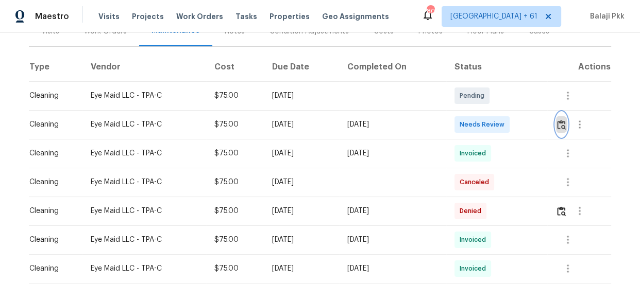
click at [561, 130] on img "button" at bounding box center [561, 125] width 9 height 10
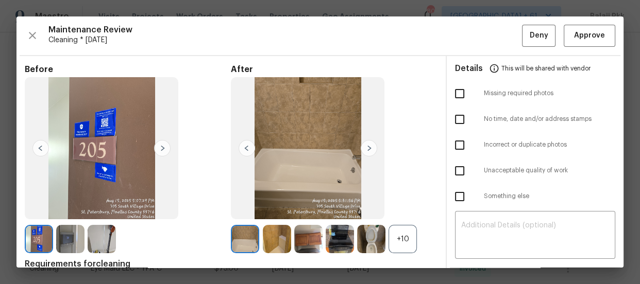
click at [401, 228] on div "+10" at bounding box center [403, 239] width 28 height 28
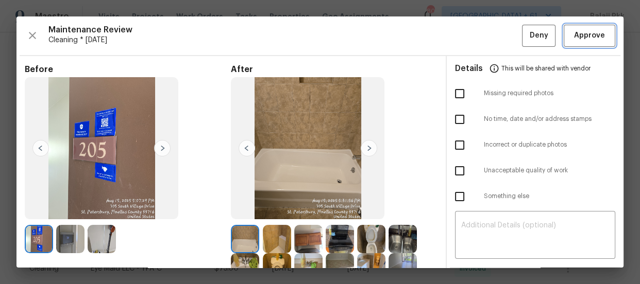
click at [564, 38] on button "Approve" at bounding box center [590, 36] width 52 height 22
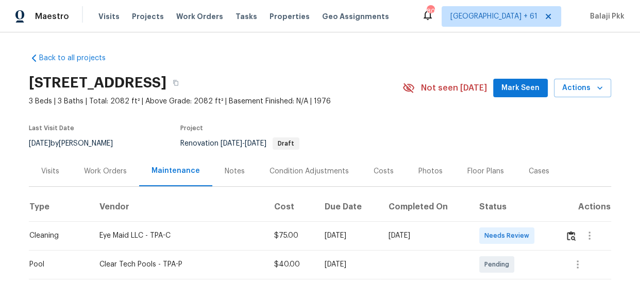
scroll to position [46, 0]
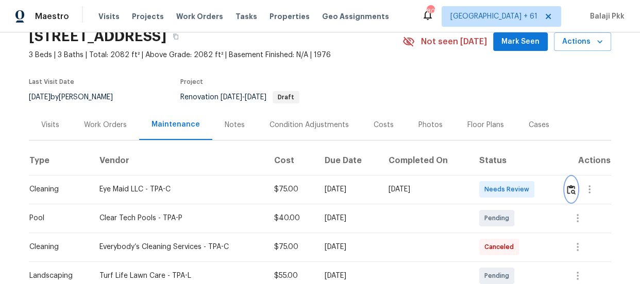
click at [572, 192] on img "button" at bounding box center [571, 190] width 9 height 10
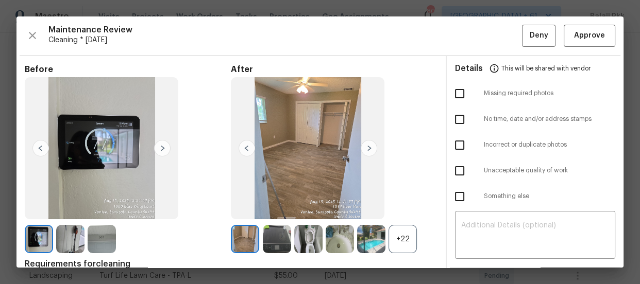
click at [407, 247] on div "+22" at bounding box center [403, 239] width 28 height 28
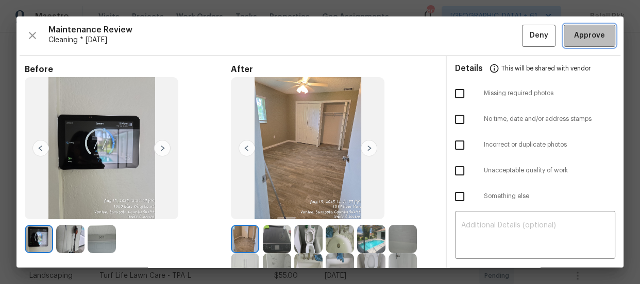
click at [574, 31] on span "Approve" at bounding box center [589, 35] width 31 height 13
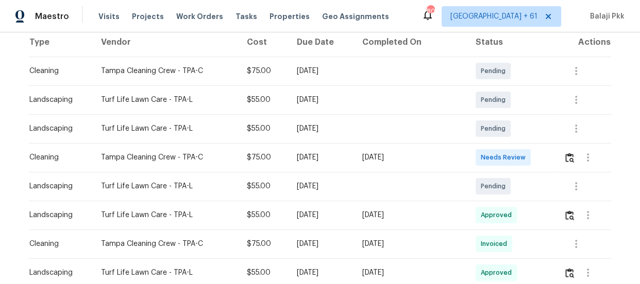
scroll to position [187, 0]
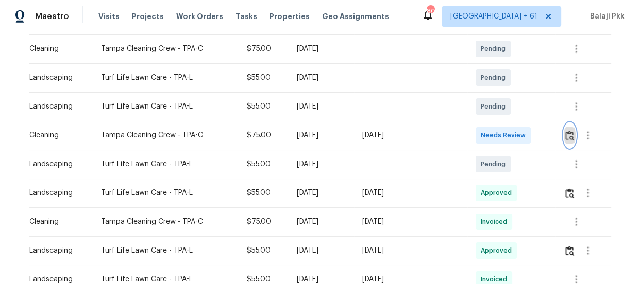
click at [566, 137] on img "button" at bounding box center [569, 136] width 9 height 10
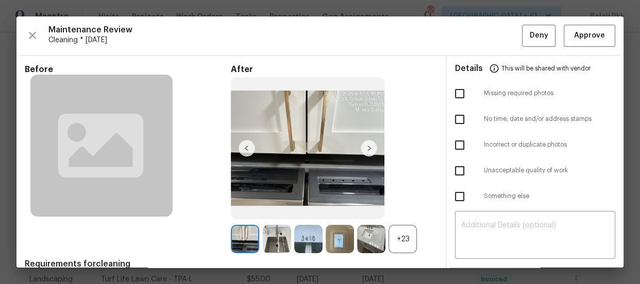
click at [410, 229] on div "+23" at bounding box center [403, 239] width 28 height 28
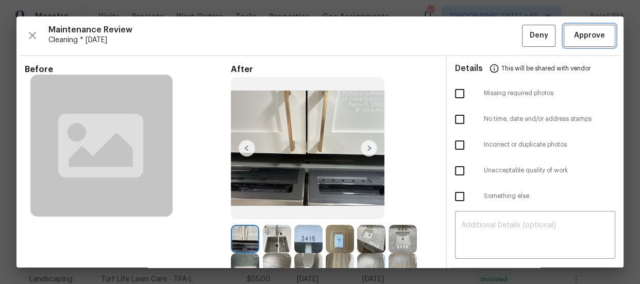
click at [576, 32] on span "Approve" at bounding box center [589, 35] width 31 height 13
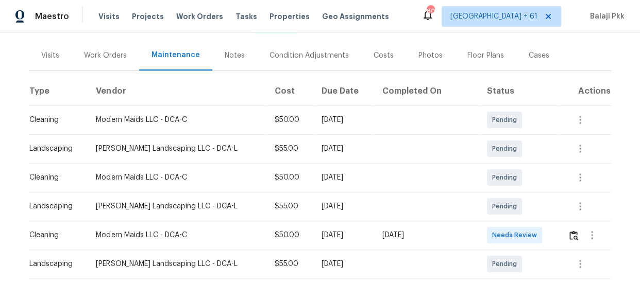
scroll to position [234, 0]
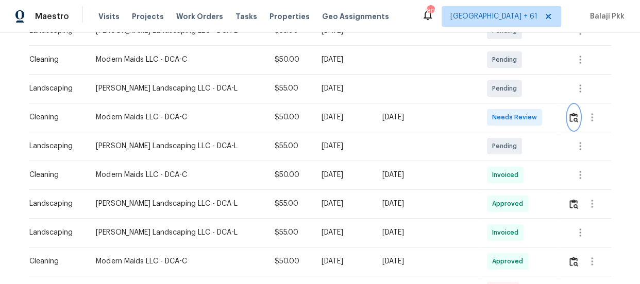
click at [571, 125] on button "button" at bounding box center [574, 117] width 12 height 25
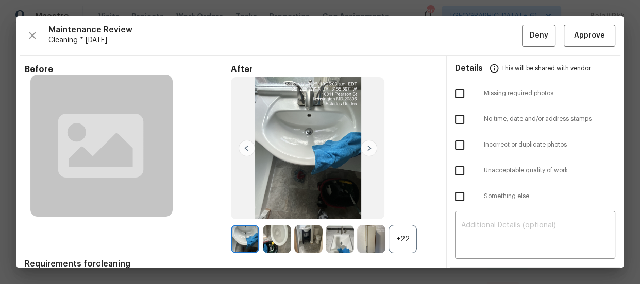
click at [393, 236] on div "+22" at bounding box center [403, 239] width 28 height 28
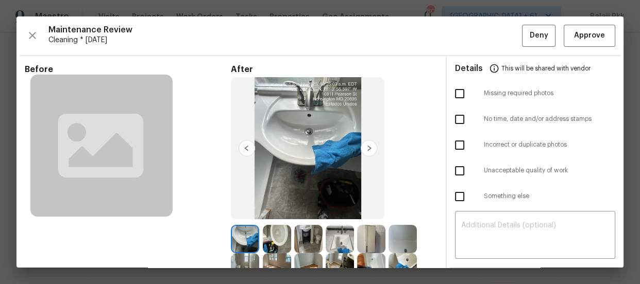
click at [555, 32] on div "Maintenance Review Cleaning * Mon, Aug 11 Deny Approve" at bounding box center [320, 36] width 591 height 22
click at [564, 33] on button "Approve" at bounding box center [590, 36] width 52 height 22
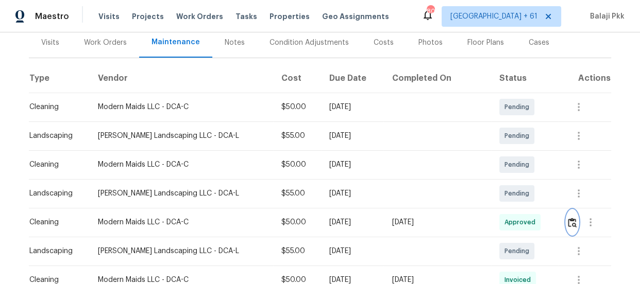
scroll to position [140, 0]
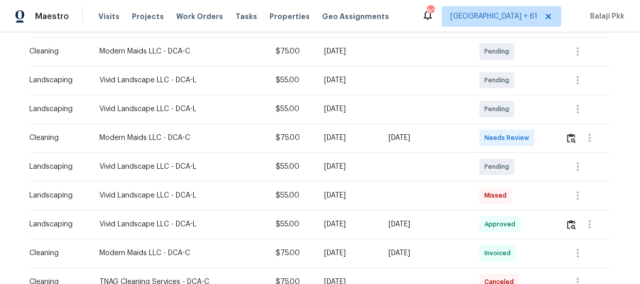
scroll to position [187, 0]
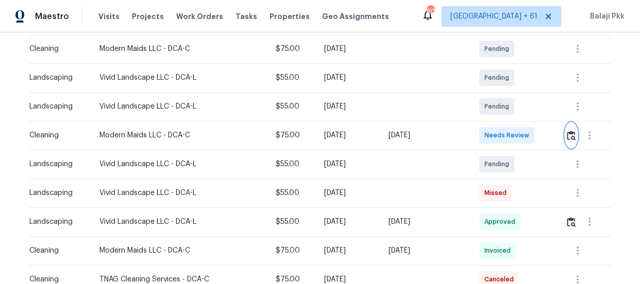
click at [567, 138] on img "button" at bounding box center [571, 136] width 9 height 10
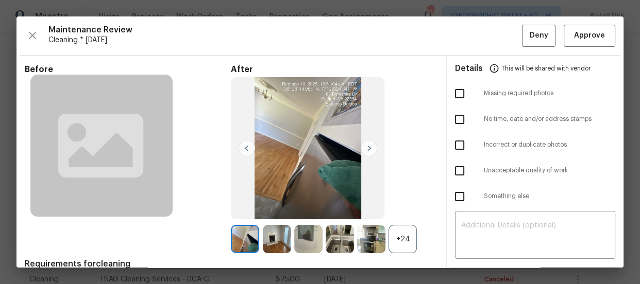
click at [404, 242] on div "+24" at bounding box center [403, 239] width 28 height 28
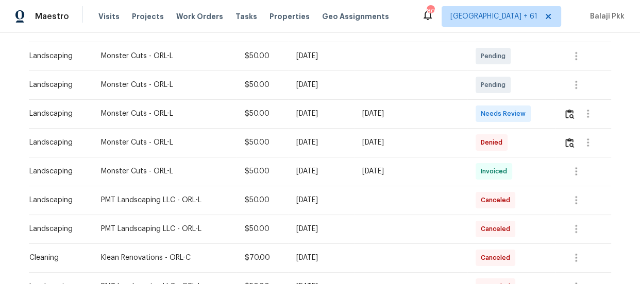
scroll to position [187, 0]
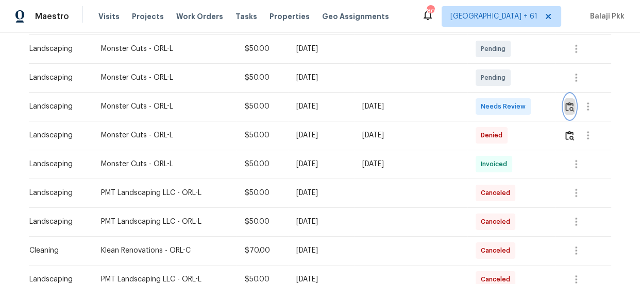
click at [569, 113] on button "button" at bounding box center [570, 106] width 12 height 25
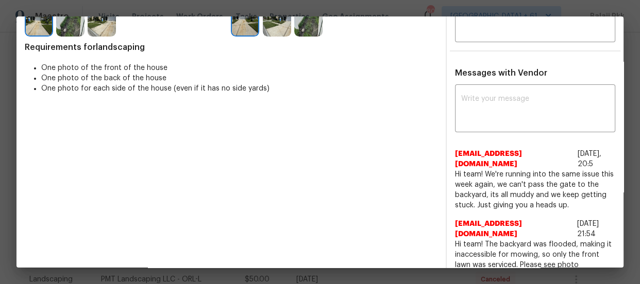
scroll to position [234, 0]
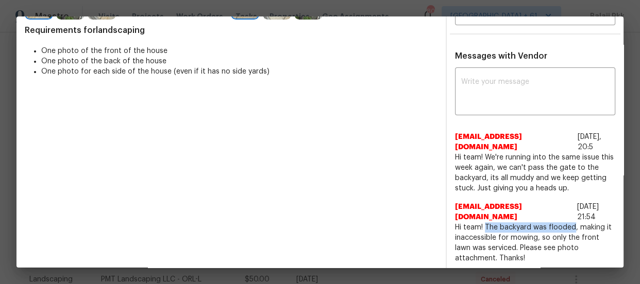
drag, startPoint x: 479, startPoint y: 205, endPoint x: 566, endPoint y: 201, distance: 87.2
click at [566, 223] on span "Hi team! The backyard was flooded, making it inaccessible for mowing, so only t…" at bounding box center [535, 243] width 160 height 41
copy span "The backyard was flooded"
